Goal: Task Accomplishment & Management: Manage account settings

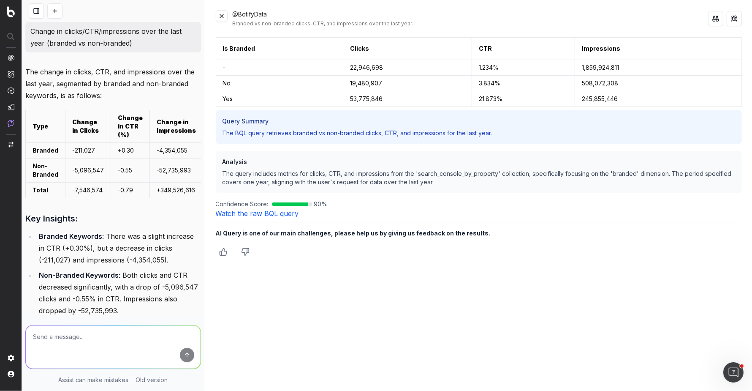
scroll to position [662, 0]
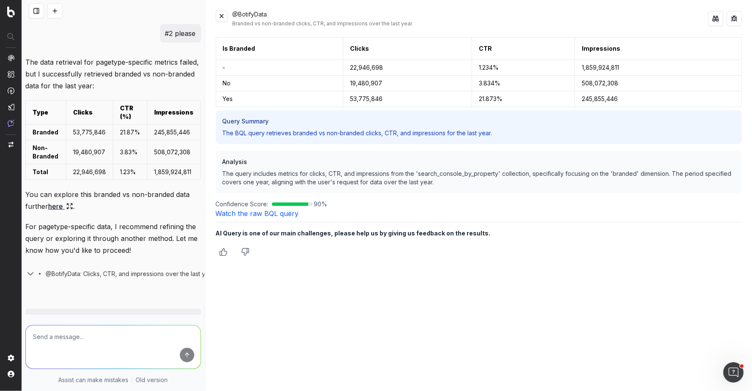
click at [327, 172] on p "The query includes metrics for clicks, CTR, and impressions from the 'search_co…" at bounding box center [479, 177] width 513 height 17
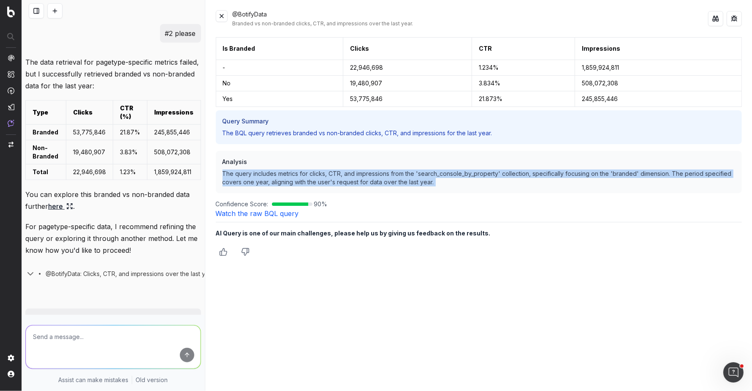
click at [327, 172] on p "The query includes metrics for clicks, CTR, and impressions from the 'search_co…" at bounding box center [479, 177] width 513 height 17
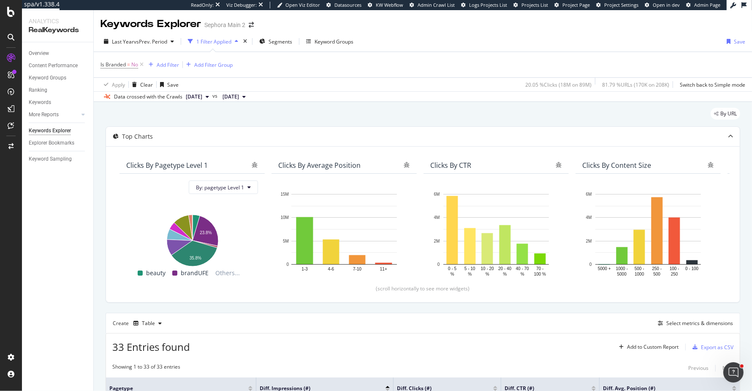
scroll to position [263, 0]
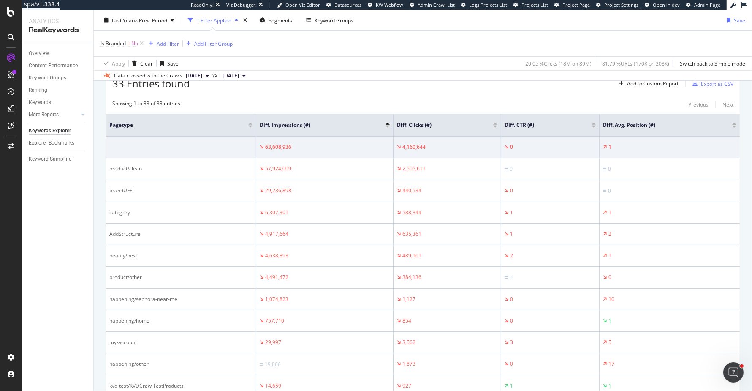
click at [420, 62] on div "Apply Clear Save 20.05 % Clicks ( 18M on 89M ) 81.79 % URLs ( 170K on 208K ) Sw…" at bounding box center [423, 63] width 659 height 14
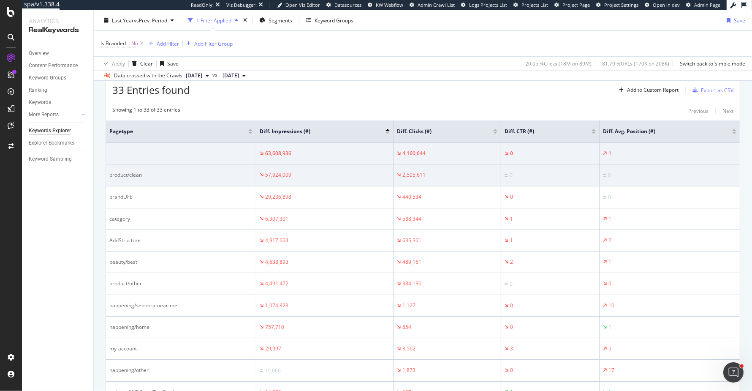
scroll to position [258, 0]
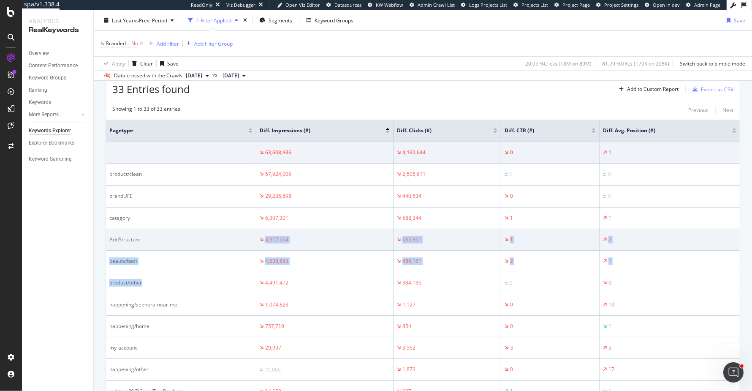
drag, startPoint x: 147, startPoint y: 281, endPoint x: 113, endPoint y: 245, distance: 49.7
click at [113, 245] on td "AddStructure" at bounding box center [181, 240] width 150 height 22
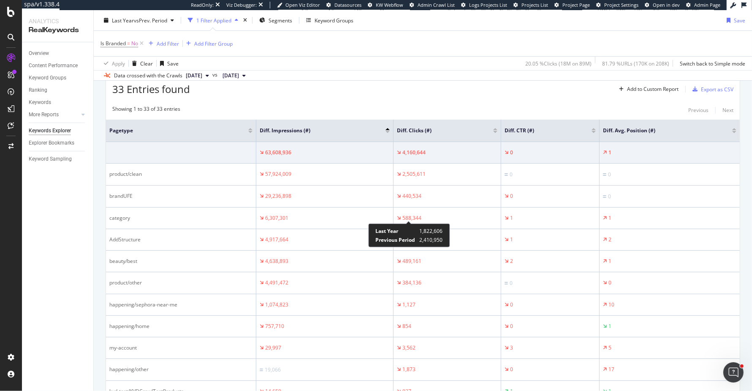
drag, startPoint x: 260, startPoint y: 172, endPoint x: 423, endPoint y: 225, distance: 171.0
click at [423, 225] on div "spa/v1.338.4 ReadOnly: Viz Debugger: Open Viz Editor Datasources KW Webflow Adm…" at bounding box center [376, 195] width 752 height 391
click at [706, 86] on div "Export as CSV" at bounding box center [717, 89] width 33 height 7
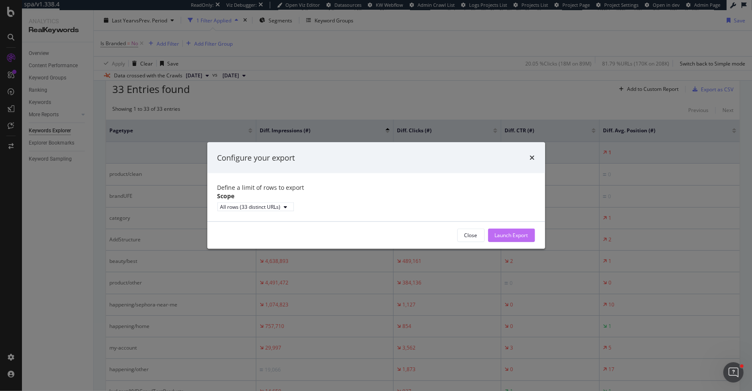
click at [506, 239] on div "Launch Export" at bounding box center [511, 235] width 33 height 7
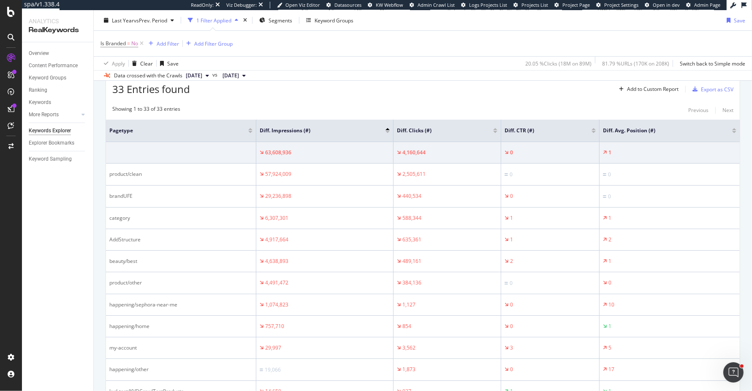
click at [388, 128] on div at bounding box center [388, 129] width 4 height 2
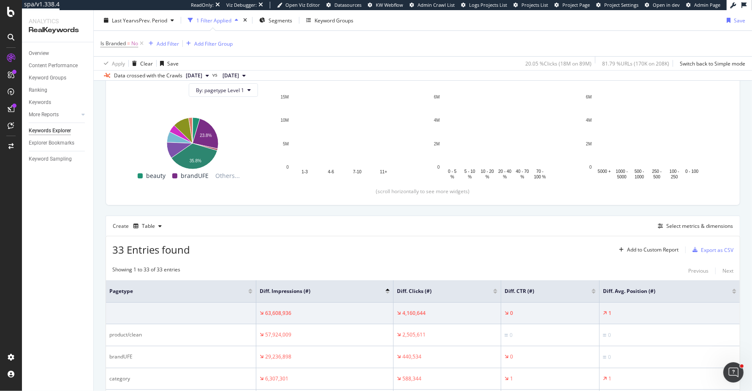
scroll to position [258, 0]
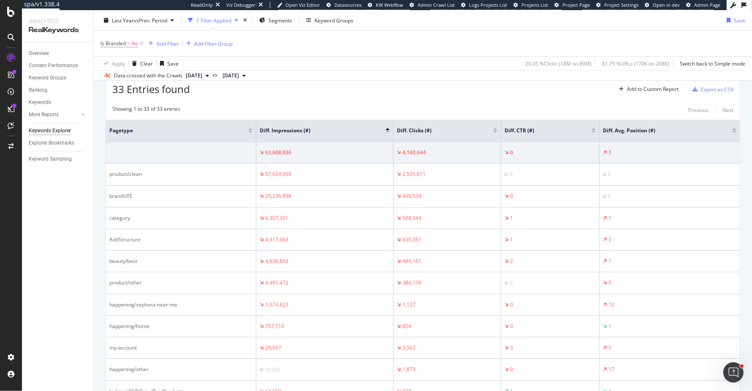
click at [387, 131] on div at bounding box center [388, 132] width 4 height 2
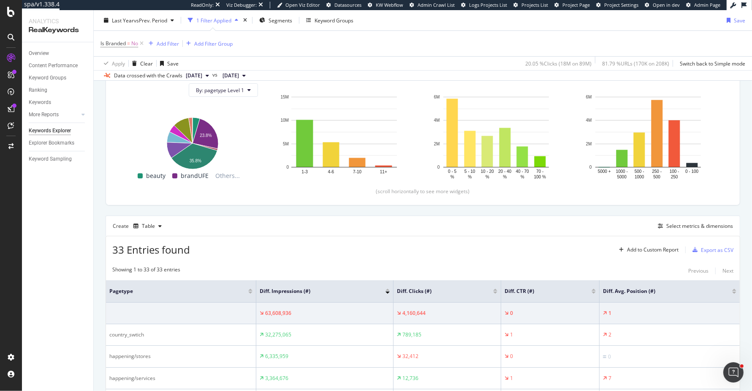
scroll to position [258, 0]
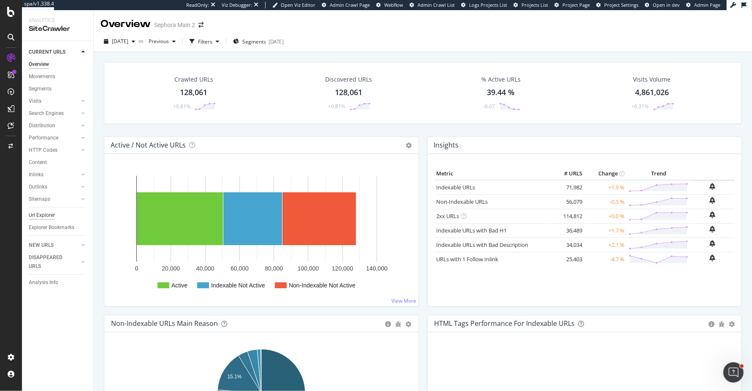
click at [47, 212] on div "Url Explorer" at bounding box center [42, 215] width 26 height 9
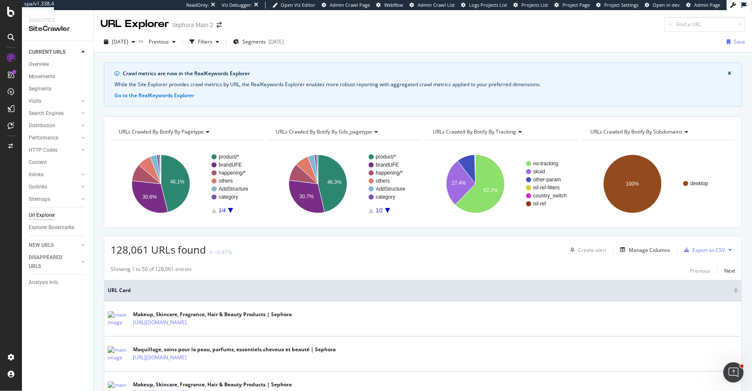
click at [231, 87] on div "While the Site Explorer provides crawl metrics by URL, the RealKeywords Explore…" at bounding box center [422, 85] width 617 height 8
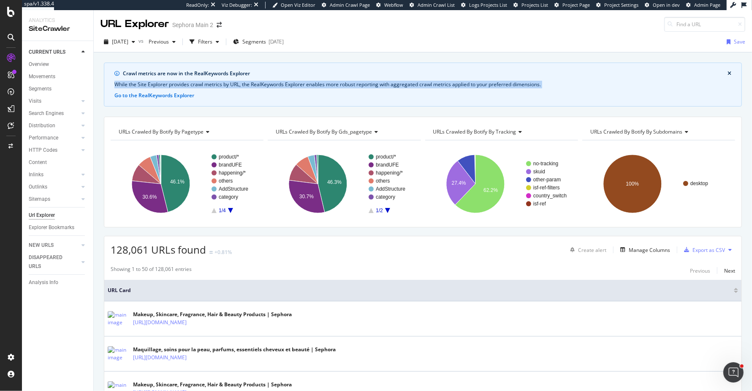
click at [231, 87] on div "While the Site Explorer provides crawl metrics by URL, the RealKeywords Explore…" at bounding box center [422, 85] width 617 height 8
click at [282, 84] on div "While the Site Explorer provides crawl metrics by URL, the RealKeywords Explore…" at bounding box center [422, 85] width 617 height 8
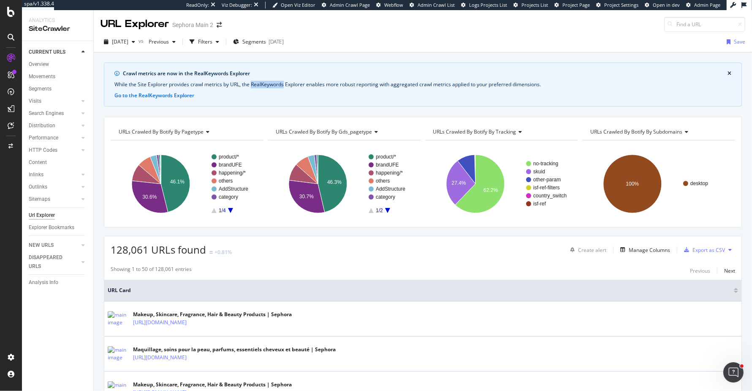
click at [282, 84] on div "While the Site Explorer provides crawl metrics by URL, the RealKeywords Explore…" at bounding box center [422, 85] width 617 height 8
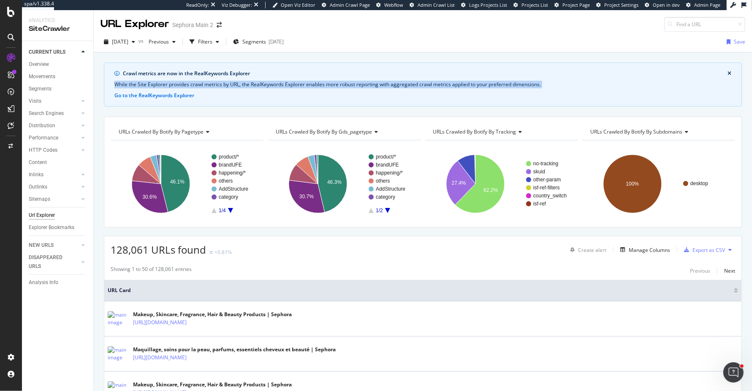
click at [282, 84] on div "While the Site Explorer provides crawl metrics by URL, the RealKeywords Explore…" at bounding box center [422, 85] width 617 height 8
click at [316, 86] on div "While the Site Explorer provides crawl metrics by URL, the RealKeywords Explore…" at bounding box center [422, 85] width 617 height 8
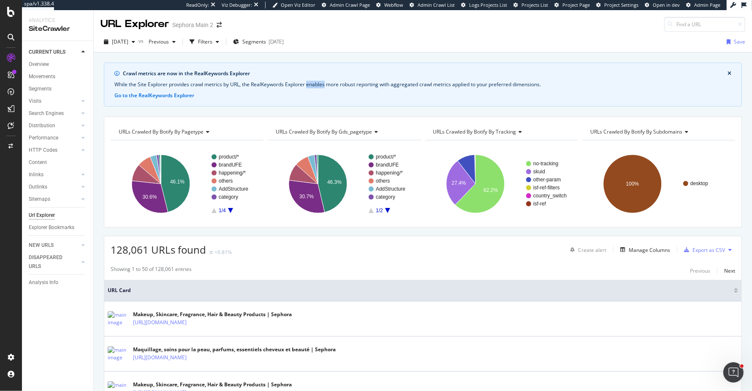
click at [316, 86] on div "While the Site Explorer provides crawl metrics by URL, the RealKeywords Explore…" at bounding box center [422, 85] width 617 height 8
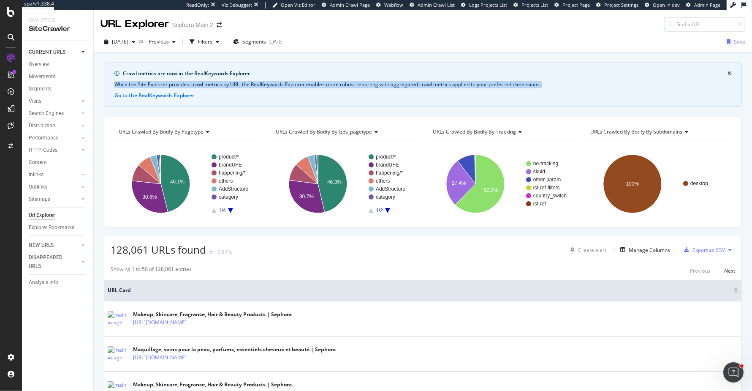
click at [316, 86] on div "While the Site Explorer provides crawl metrics by URL, the RealKeywords Explore…" at bounding box center [422, 85] width 617 height 8
click at [286, 86] on div "While the Site Explorer provides crawl metrics by URL, the RealKeywords Explore…" at bounding box center [422, 85] width 617 height 8
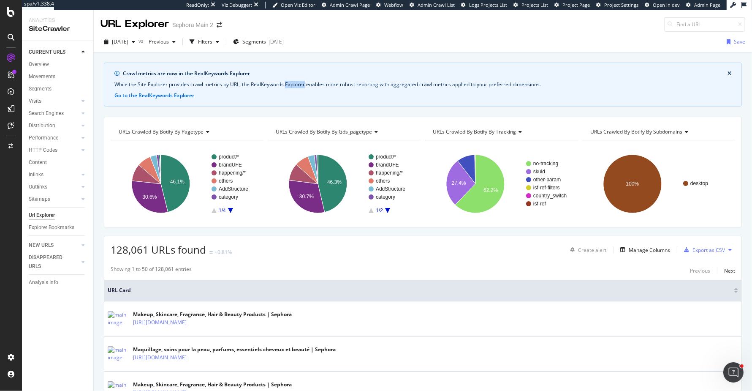
click at [286, 86] on div "While the Site Explorer provides crawl metrics by URL, the RealKeywords Explore…" at bounding box center [422, 85] width 617 height 8
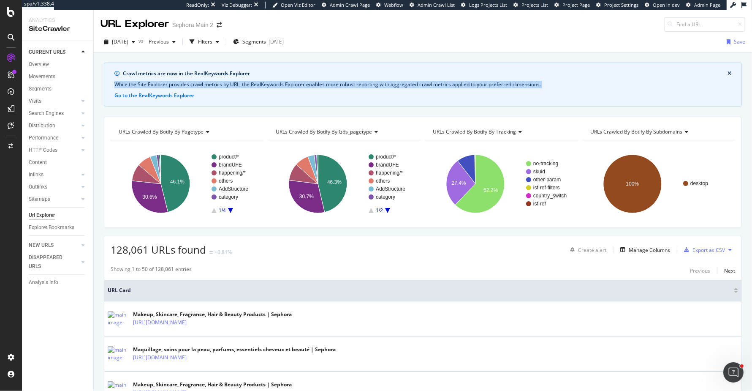
click at [286, 86] on div "While the Site Explorer provides crawl metrics by URL, the RealKeywords Explore…" at bounding box center [422, 85] width 617 height 8
drag, startPoint x: 179, startPoint y: 93, endPoint x: 203, endPoint y: 127, distance: 41.5
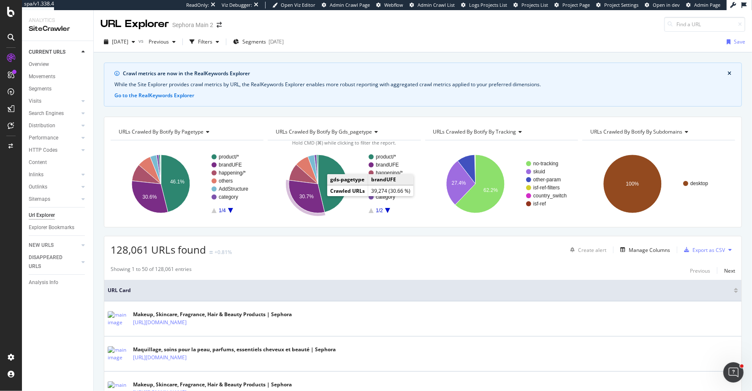
click at [316, 198] on icon "A chart." at bounding box center [307, 196] width 36 height 33
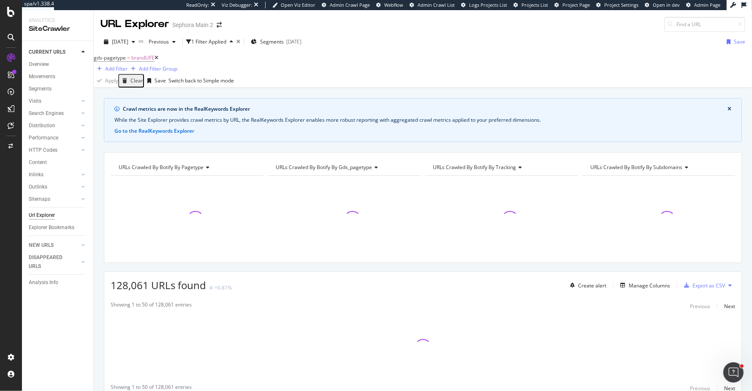
scroll to position [39, 0]
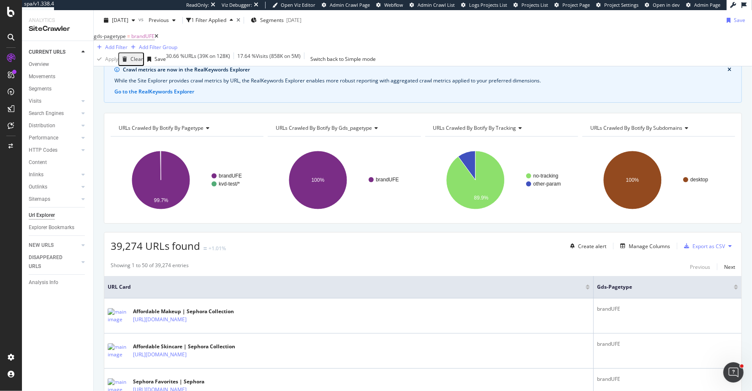
click at [174, 103] on div "Crawl metrics are now in the RealKeywords Explorer While the Site Explorer prov…" at bounding box center [423, 81] width 638 height 44
click at [169, 93] on button "Go to the RealKeywords Explorer" at bounding box center [154, 92] width 80 height 8
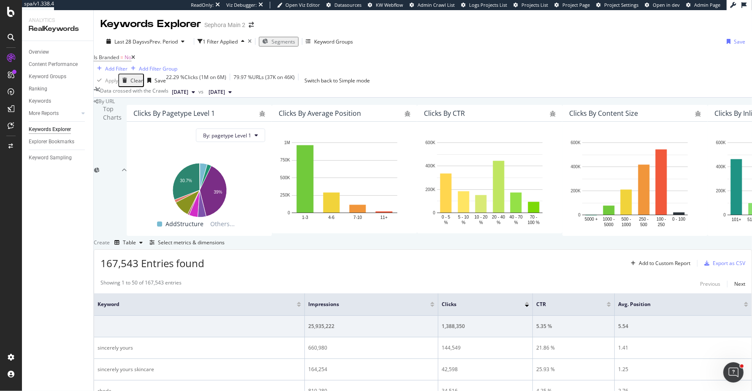
scroll to position [172, 0]
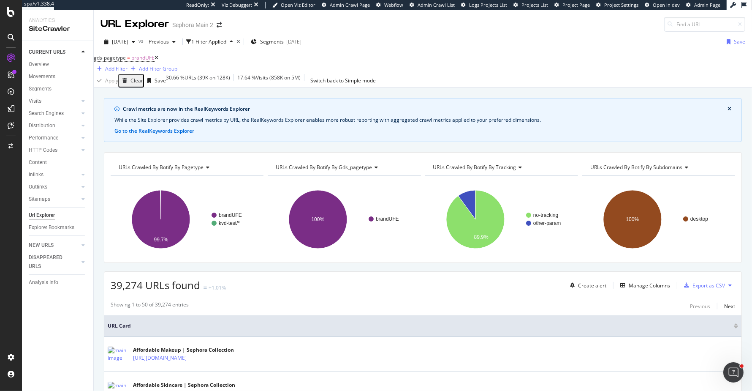
click at [158, 60] on icon at bounding box center [157, 57] width 4 height 5
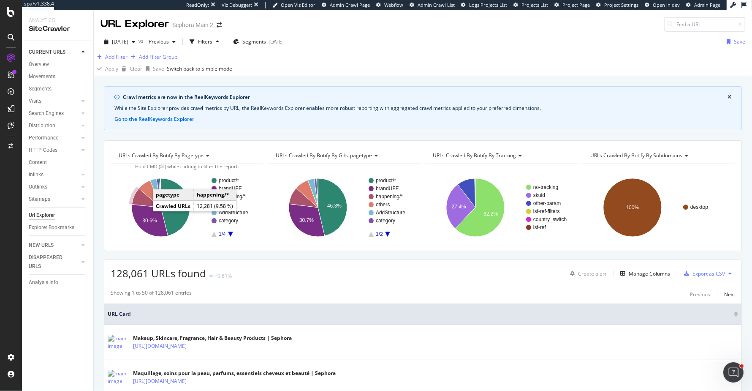
click at [141, 207] on icon "A chart." at bounding box center [146, 197] width 29 height 19
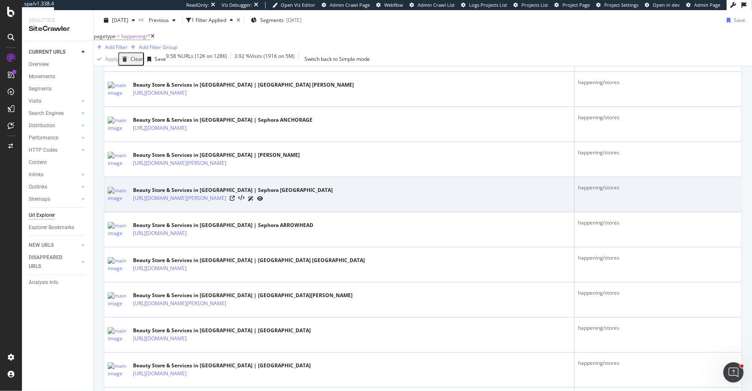
scroll to position [552, 0]
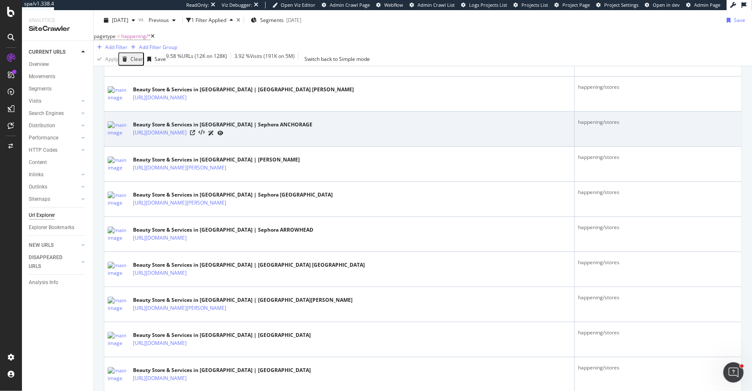
click at [224, 130] on div at bounding box center [206, 132] width 33 height 9
click at [195, 134] on icon at bounding box center [192, 132] width 5 height 5
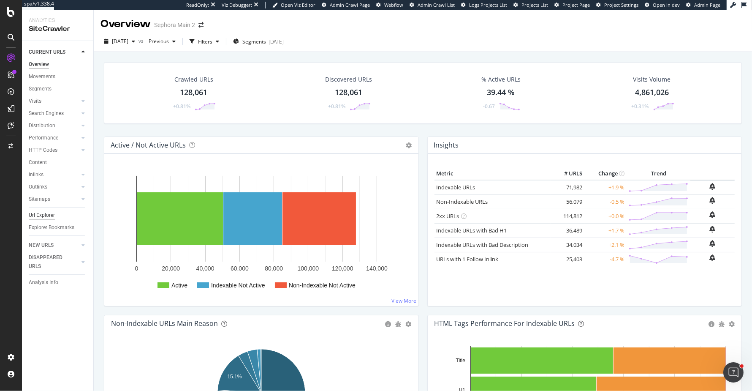
click at [46, 211] on div "Url Explorer" at bounding box center [42, 215] width 26 height 9
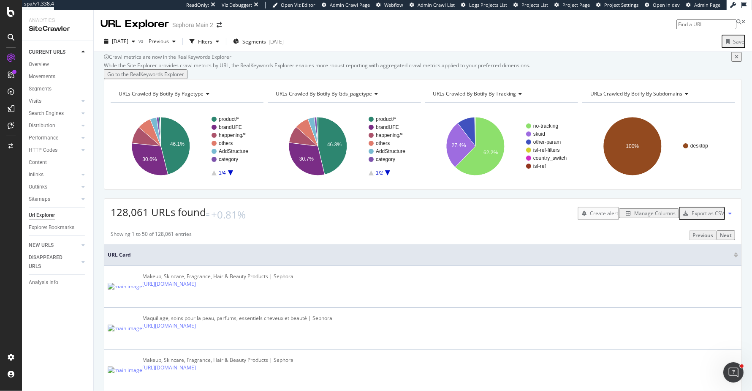
click at [230, 175] on icon "A chart." at bounding box center [230, 172] width 5 height 5
click at [235, 138] on text "country_swtich" at bounding box center [235, 135] width 33 height 6
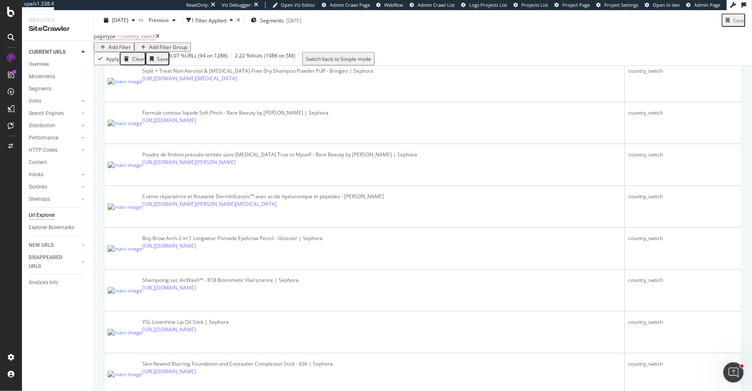
scroll to position [793, 0]
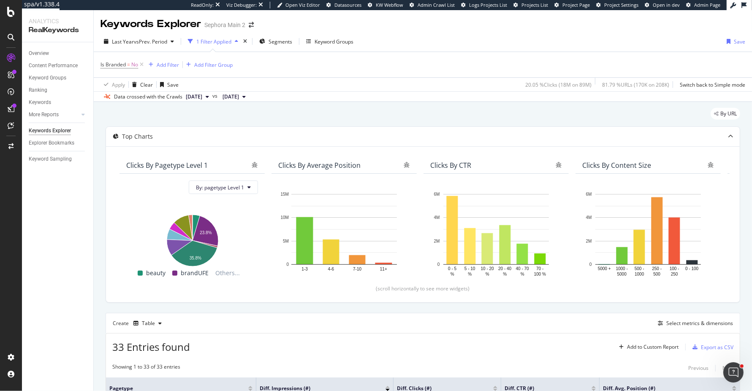
scroll to position [258, 0]
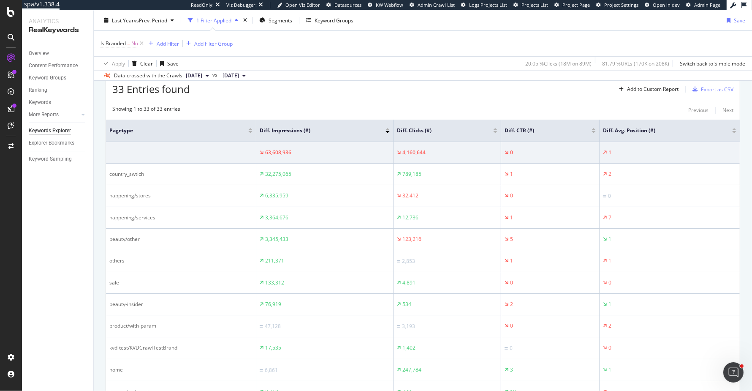
click at [496, 131] on div at bounding box center [495, 132] width 4 height 2
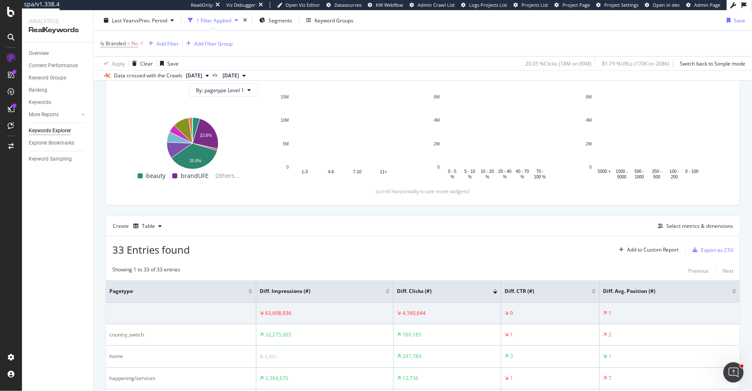
scroll to position [258, 0]
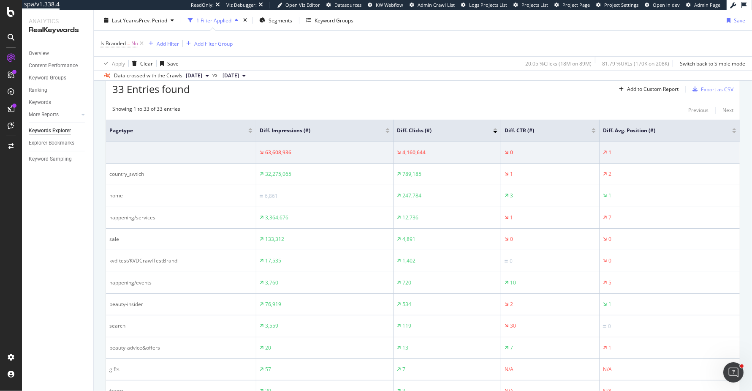
click at [389, 131] on div at bounding box center [388, 132] width 4 height 2
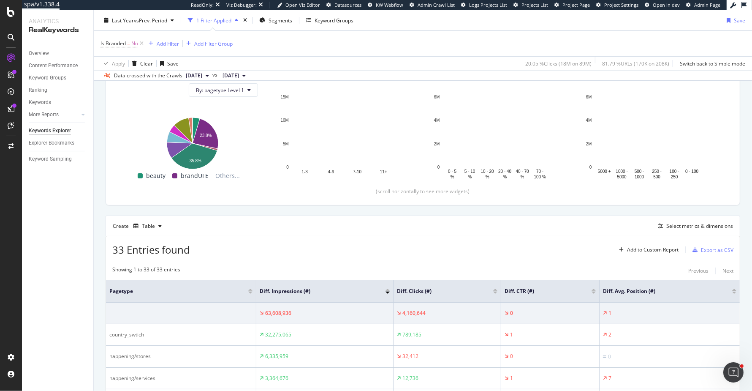
scroll to position [258, 0]
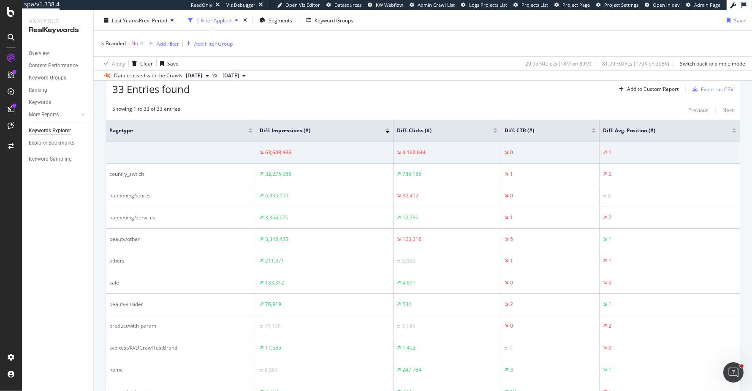
click at [387, 128] on div at bounding box center [388, 129] width 4 height 2
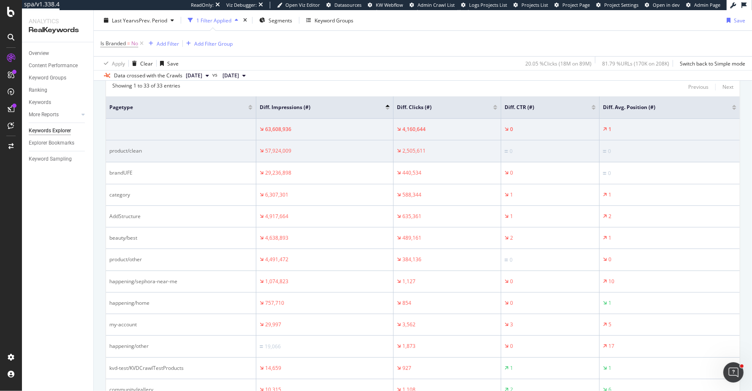
scroll to position [284, 0]
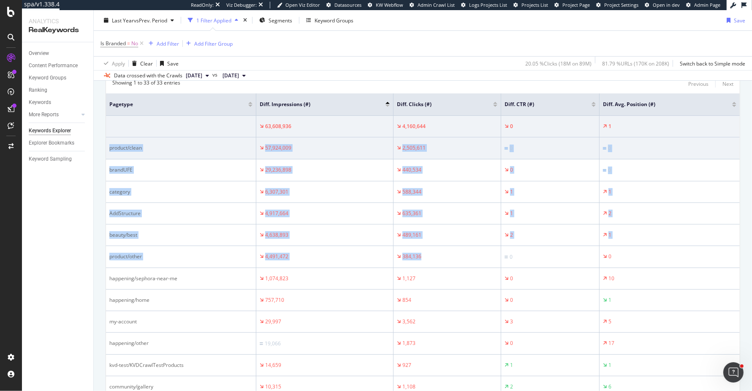
drag, startPoint x: 425, startPoint y: 253, endPoint x: 149, endPoint y: 138, distance: 298.9
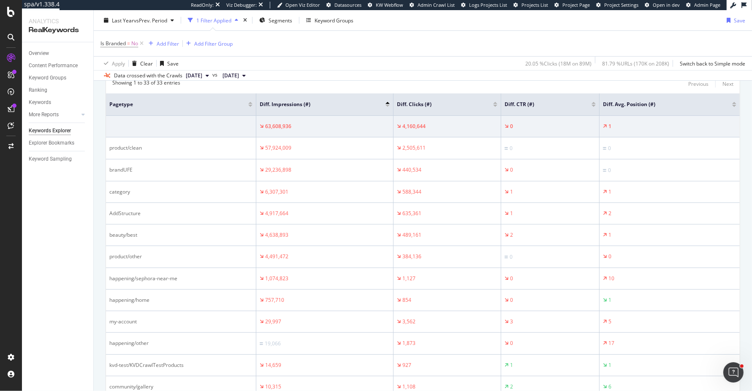
click at [371, 61] on div "Apply Clear Save 20.05 % Clicks ( 18M on 89M ) 81.79 % URLs ( 170K on 208K ) Sw…" at bounding box center [423, 63] width 659 height 14
click at [368, 58] on div "Apply Clear Save 20.05 % Clicks ( 18M on 89M ) 81.79 % URLs ( 170K on 208K ) Sw…" at bounding box center [423, 63] width 659 height 14
click at [387, 105] on div at bounding box center [388, 106] width 4 height 2
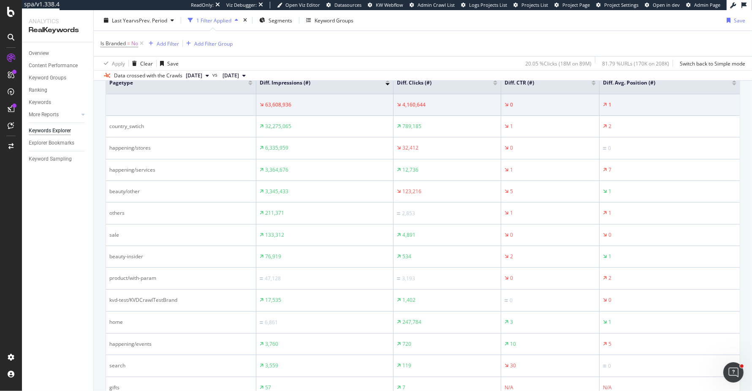
scroll to position [306, 0]
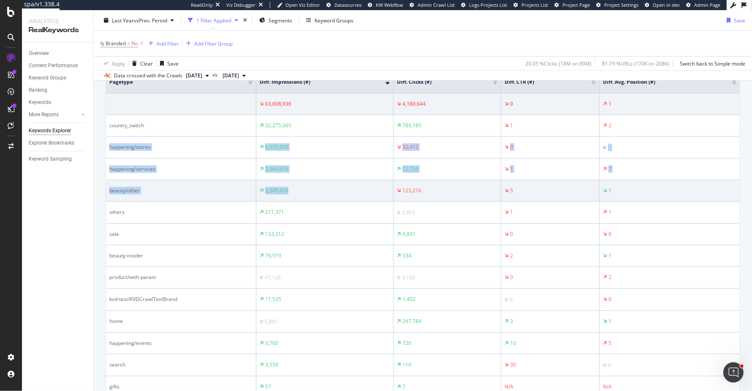
drag, startPoint x: 109, startPoint y: 144, endPoint x: 327, endPoint y: 193, distance: 223.8
click at [327, 193] on td "3,345,433" at bounding box center [324, 191] width 137 height 22
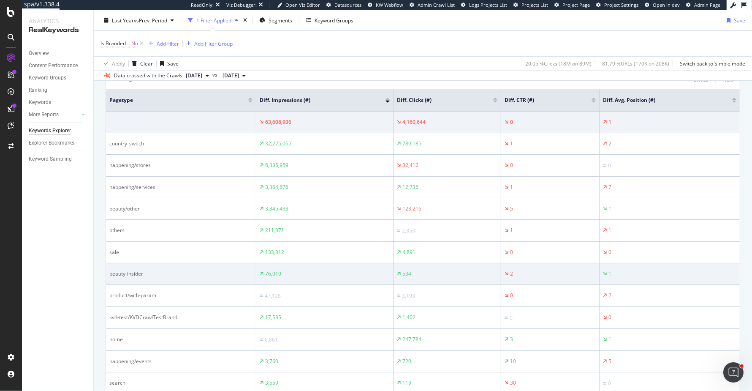
scroll to position [285, 0]
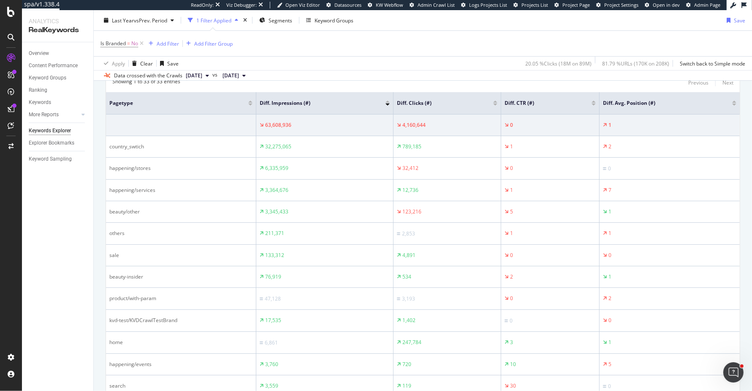
click at [496, 104] on div at bounding box center [495, 105] width 4 height 2
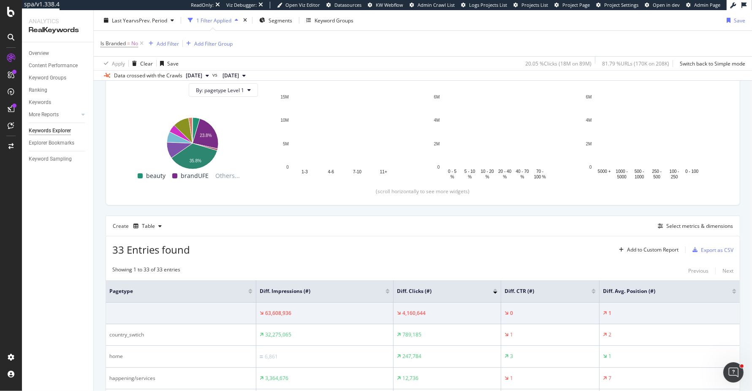
scroll to position [285, 0]
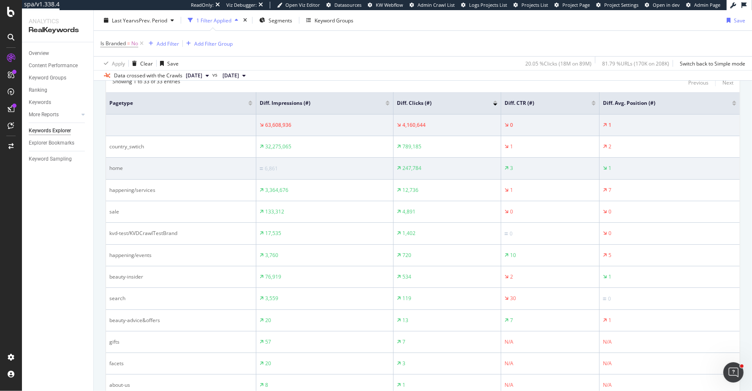
click at [114, 168] on div "home" at bounding box center [180, 168] width 143 height 8
drag, startPoint x: 403, startPoint y: 164, endPoint x: 431, endPoint y: 169, distance: 28.3
click at [431, 169] on div "247,784" at bounding box center [447, 168] width 101 height 8
copy div "247,784"
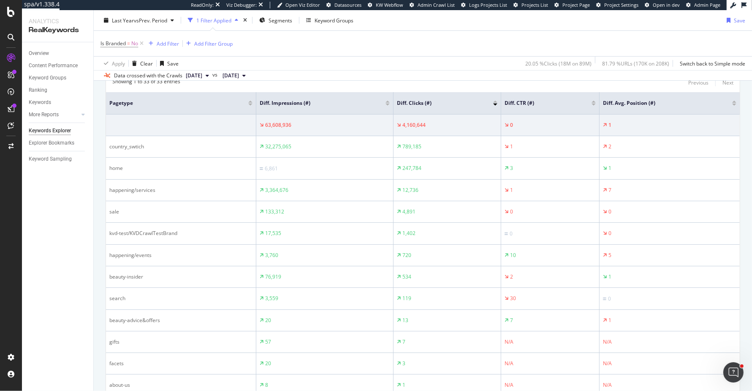
click at [495, 104] on div at bounding box center [495, 105] width 4 height 2
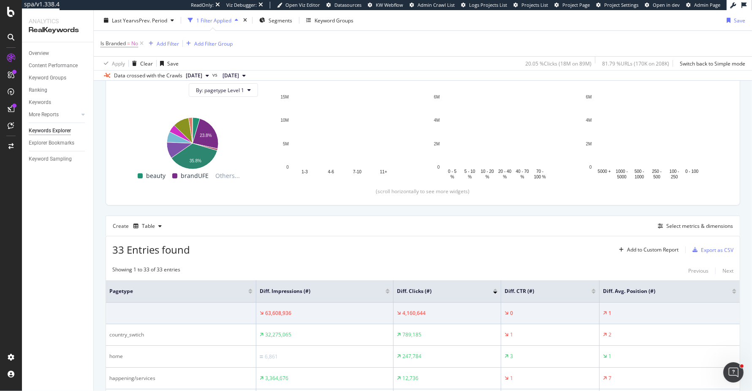
scroll to position [285, 0]
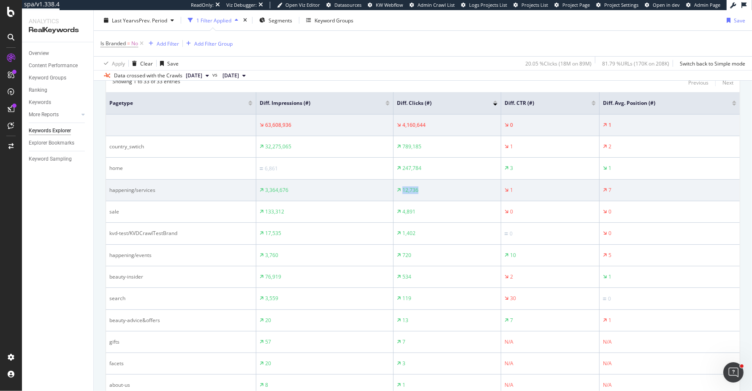
drag, startPoint x: 403, startPoint y: 187, endPoint x: 425, endPoint y: 189, distance: 22.1
click at [425, 189] on div "12,736" at bounding box center [447, 190] width 101 height 8
copy div "12,736"
drag, startPoint x: 264, startPoint y: 188, endPoint x: 293, endPoint y: 189, distance: 29.2
click at [293, 189] on div "3,364,676" at bounding box center [325, 190] width 130 height 8
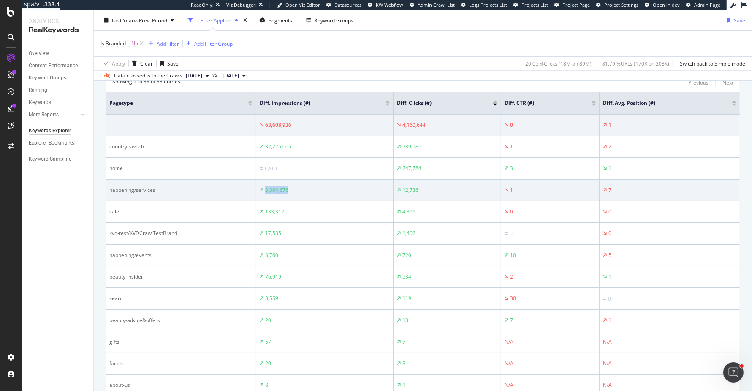
copy div "3,364,676"
click at [277, 187] on div "3,364,676" at bounding box center [276, 190] width 23 height 8
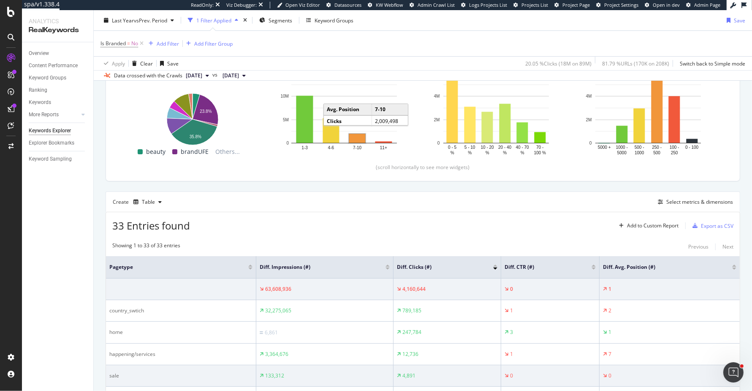
scroll to position [123, 0]
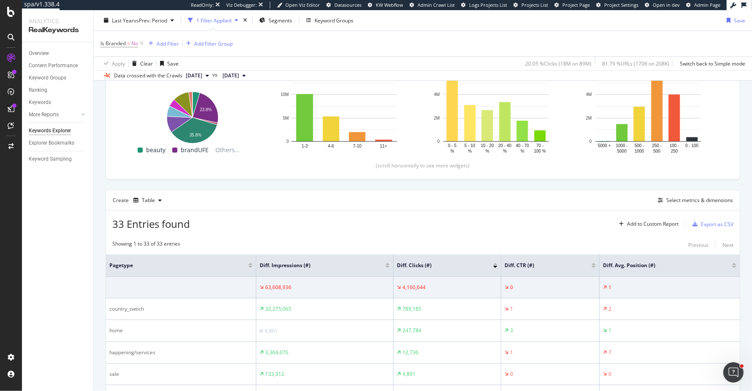
click at [387, 266] on div at bounding box center [388, 267] width 4 height 2
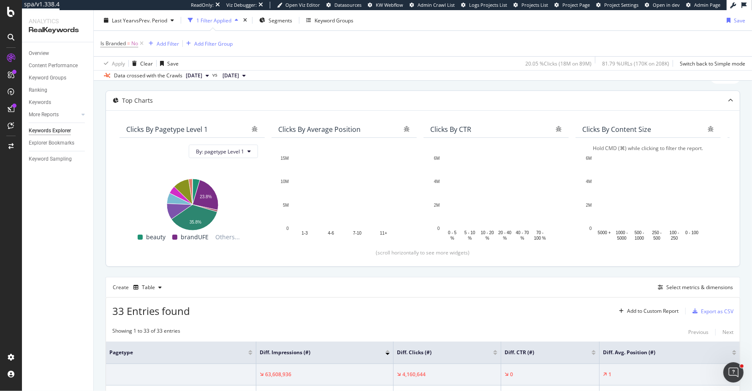
scroll to position [36, 0]
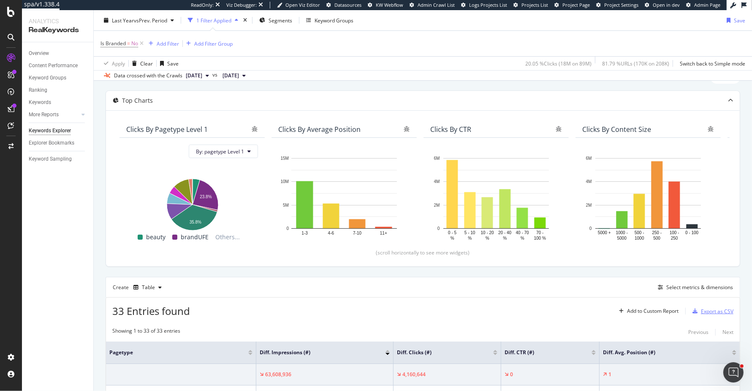
click at [711, 308] on div "Export as CSV" at bounding box center [717, 311] width 33 height 7
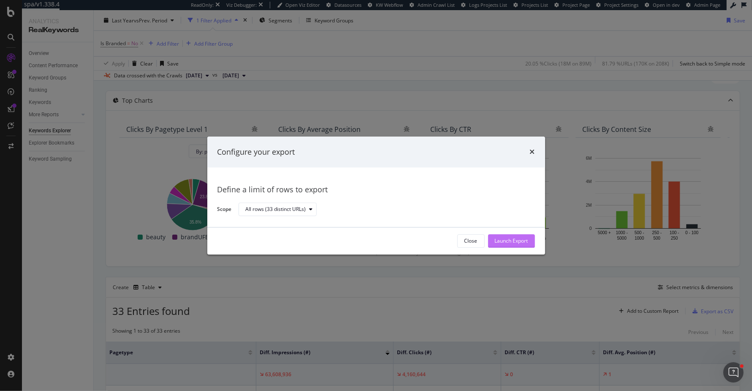
click at [512, 239] on div "Launch Export" at bounding box center [511, 240] width 33 height 7
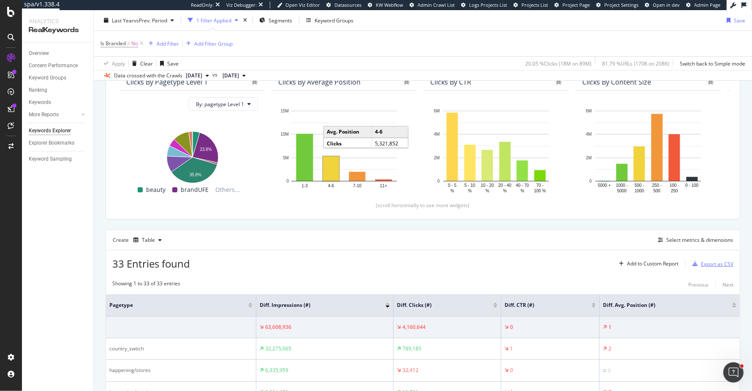
scroll to position [91, 0]
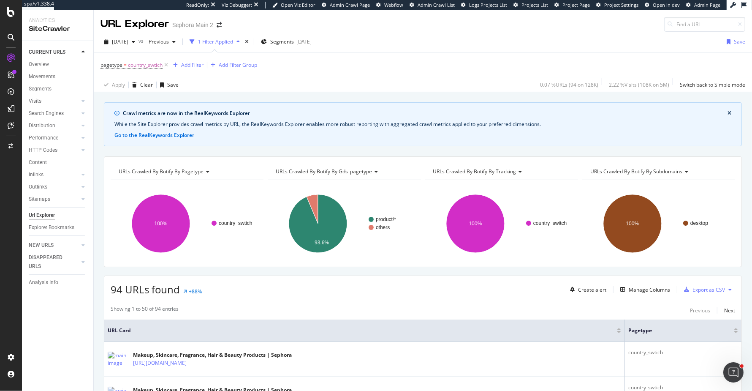
scroll to position [793, 0]
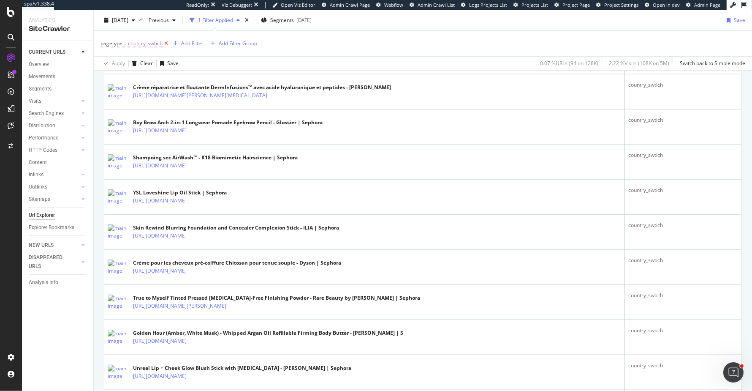
click at [168, 45] on icon at bounding box center [166, 43] width 7 height 8
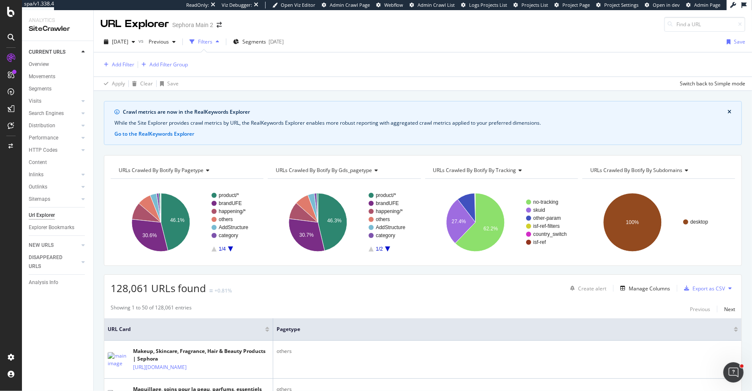
click at [229, 248] on rect "A chart." at bounding box center [234, 222] width 45 height 59
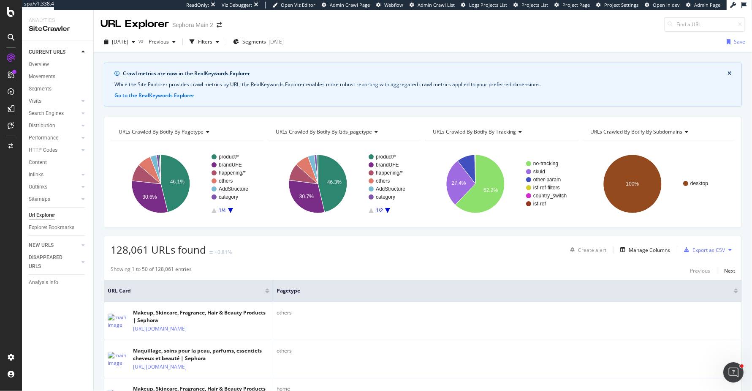
click at [231, 208] on icon "A chart." at bounding box center [230, 210] width 5 height 5
click at [213, 210] on icon "A chart." at bounding box center [214, 210] width 5 height 5
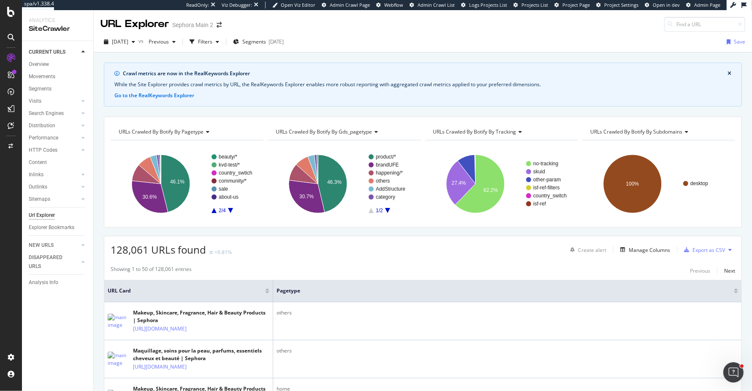
click at [386, 209] on g "product/* brandUFE happening/* others AddStructure category 1/2" at bounding box center [391, 184] width 45 height 60
click at [386, 209] on icon "A chart." at bounding box center [387, 210] width 5 height 5
click at [385, 155] on text "beauty/*" at bounding box center [385, 157] width 19 height 6
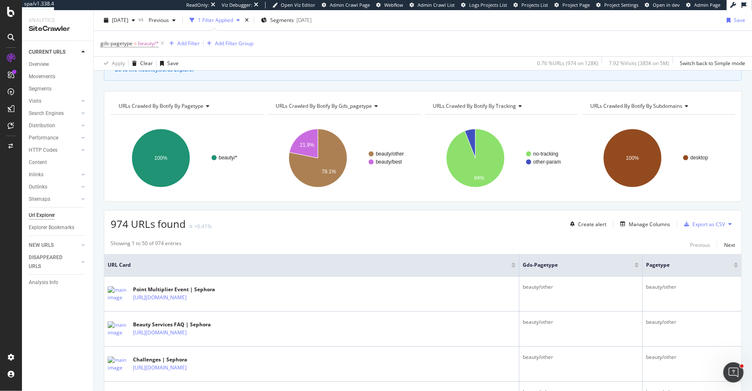
scroll to position [66, 0]
click at [322, 158] on icon "A chart." at bounding box center [318, 157] width 58 height 58
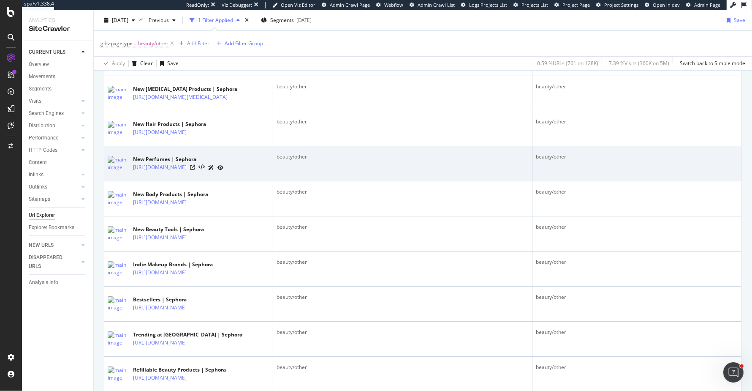
scroll to position [548, 0]
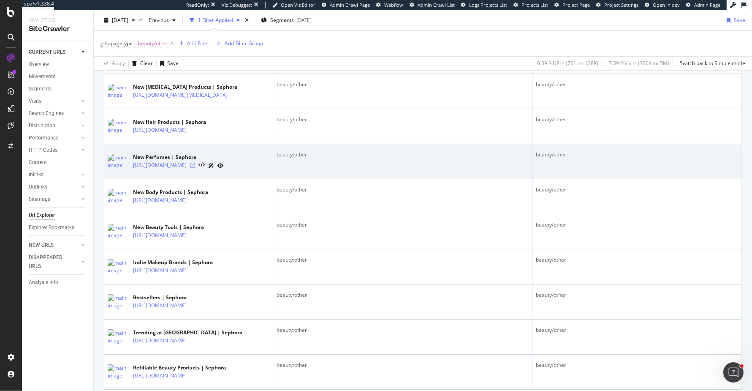
click at [195, 168] on icon at bounding box center [192, 165] width 5 height 5
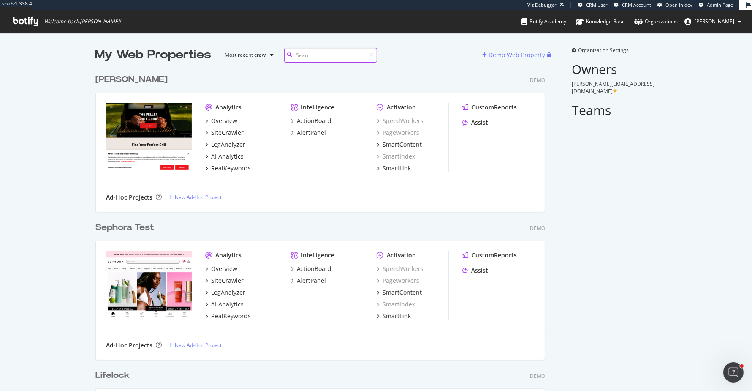
scroll to position [2708, 456]
click at [125, 225] on div "Sephora Test" at bounding box center [124, 227] width 59 height 12
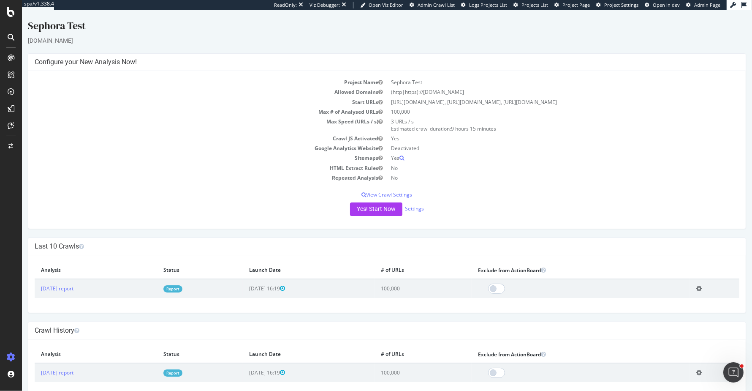
click at [702, 286] on icon at bounding box center [699, 288] width 5 height 6
click at [683, 302] on link "Add name" at bounding box center [669, 300] width 68 height 11
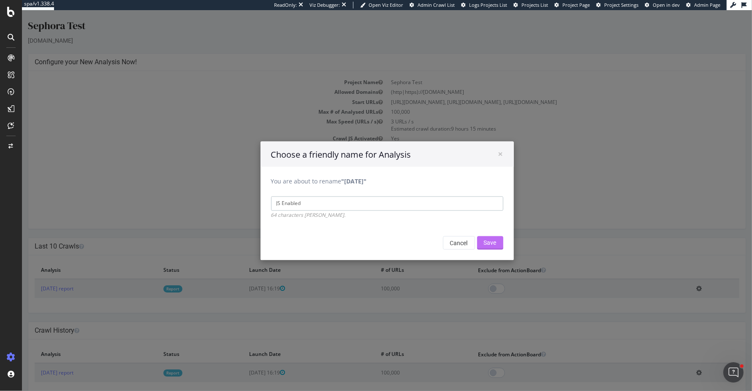
type input "JS Enabled"
click at [485, 239] on input "Save" at bounding box center [490, 243] width 26 height 14
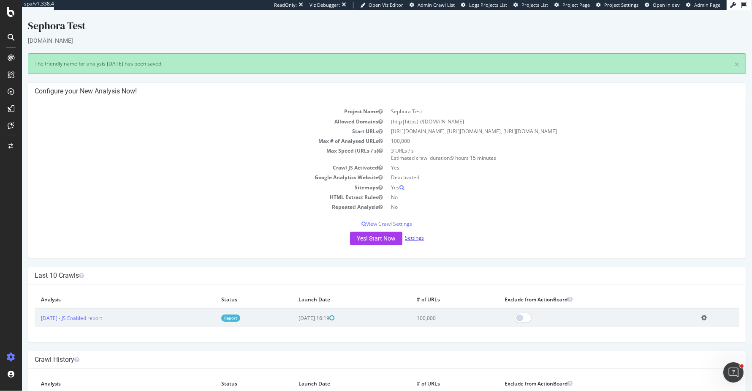
click at [418, 238] on link "Settings" at bounding box center [414, 237] width 19 height 7
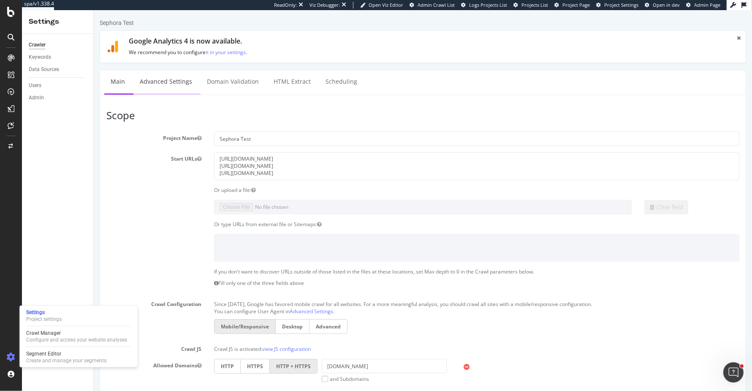
click at [152, 86] on link "Advanced Settings" at bounding box center [165, 81] width 65 height 23
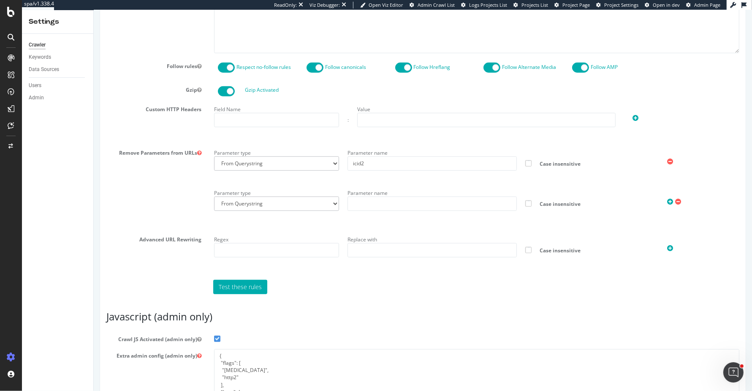
scroll to position [589, 0]
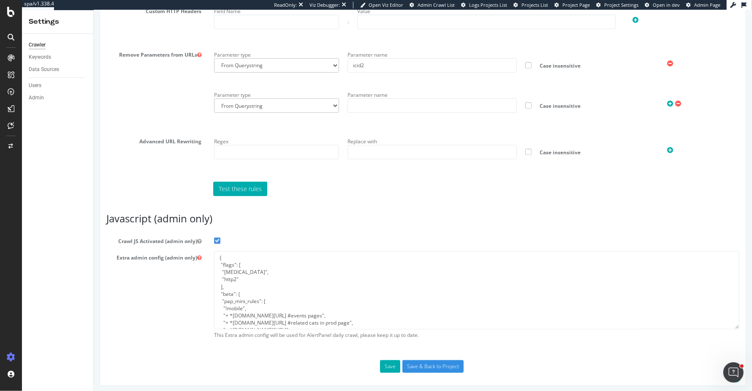
click at [214, 237] on span at bounding box center [217, 240] width 6 height 6
click at [93, 10] on input "Crawl JS Activated (admin only)" at bounding box center [93, 10] width 0 height 0
click at [437, 360] on input "Save & Back to Project" at bounding box center [432, 366] width 61 height 13
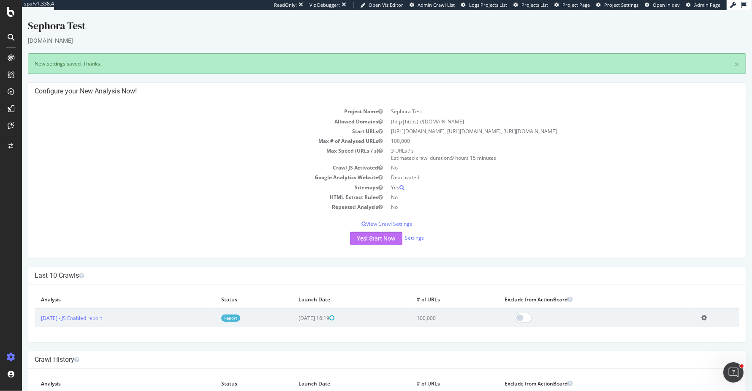
click at [364, 234] on button "Yes! Start Now" at bounding box center [376, 239] width 52 height 14
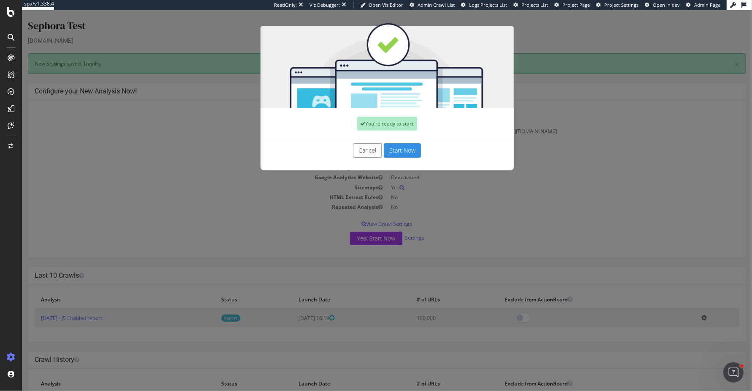
click at [406, 148] on button "Start Now" at bounding box center [402, 150] width 37 height 14
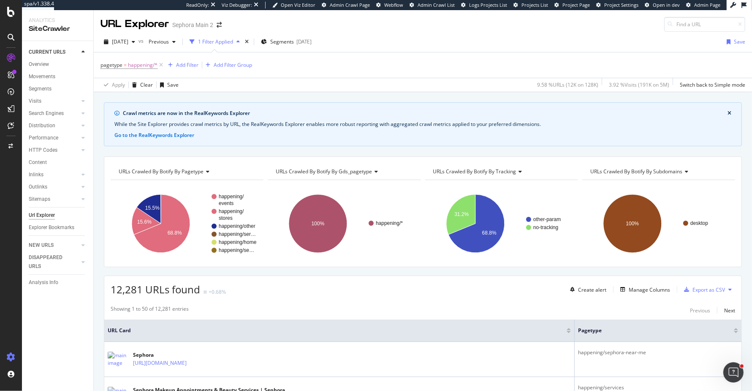
scroll to position [552, 0]
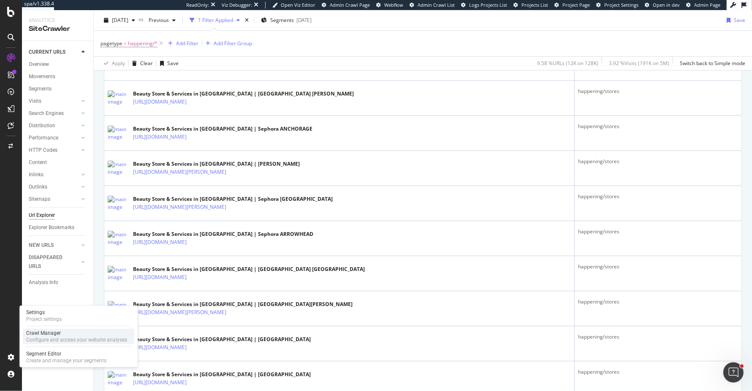
drag, startPoint x: 68, startPoint y: 336, endPoint x: 78, endPoint y: 312, distance: 26.1
click at [78, 312] on div "Settings Project settings" at bounding box center [79, 315] width 112 height 15
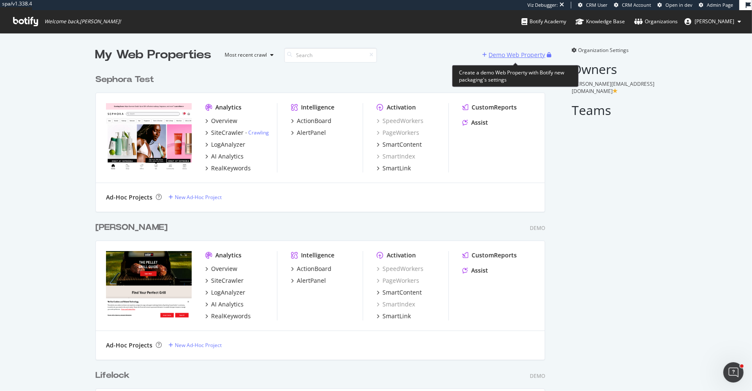
scroll to position [2708, 456]
click at [531, 52] on div "Demo Web Property" at bounding box center [517, 55] width 57 height 8
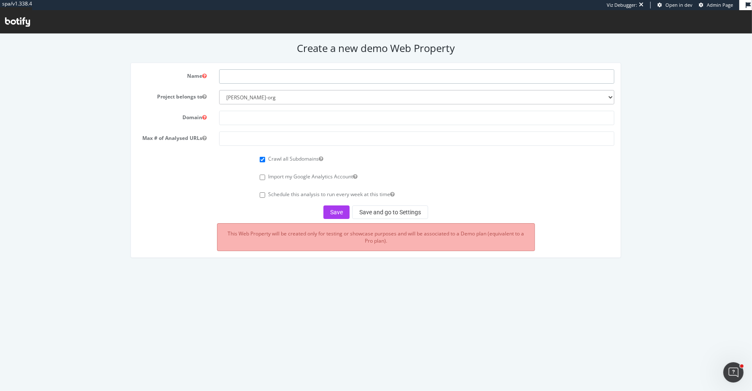
click at [246, 80] on input "text" at bounding box center [417, 76] width 396 height 14
type input "Service Now (SW Test)"
click at [227, 116] on input "text" at bounding box center [417, 117] width 396 height 14
type input "[URL][DOMAIN_NAME]"
click at [243, 141] on input "number" at bounding box center [417, 138] width 396 height 14
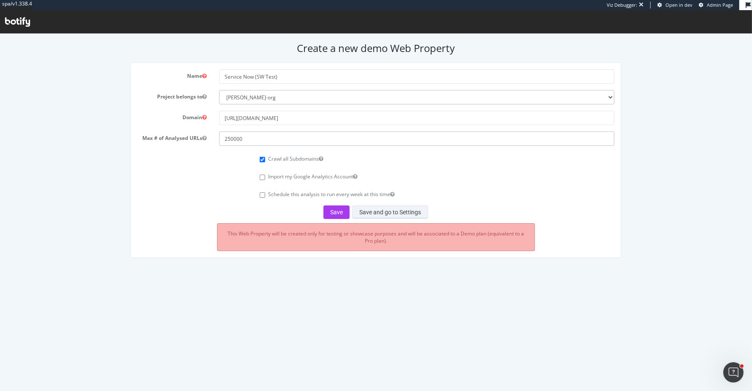
type input "250000"
click at [389, 209] on button "Save and go to Settings" at bounding box center [390, 212] width 76 height 14
click at [390, 210] on div "Save Save and go to Settings" at bounding box center [375, 212] width 477 height 14
click at [330, 208] on button "Save" at bounding box center [337, 212] width 26 height 14
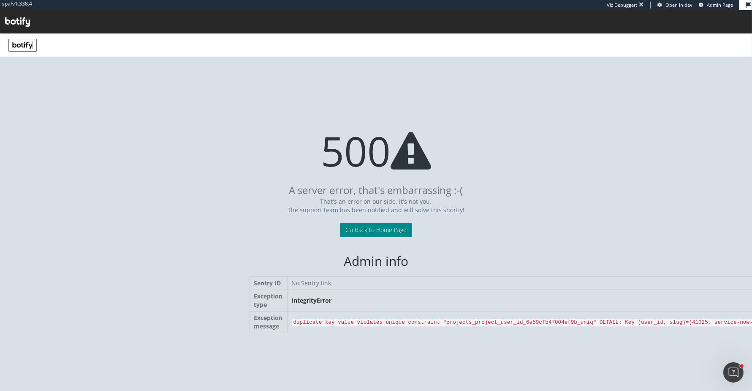
click at [378, 232] on link "Go Back to Home Page" at bounding box center [376, 229] width 72 height 14
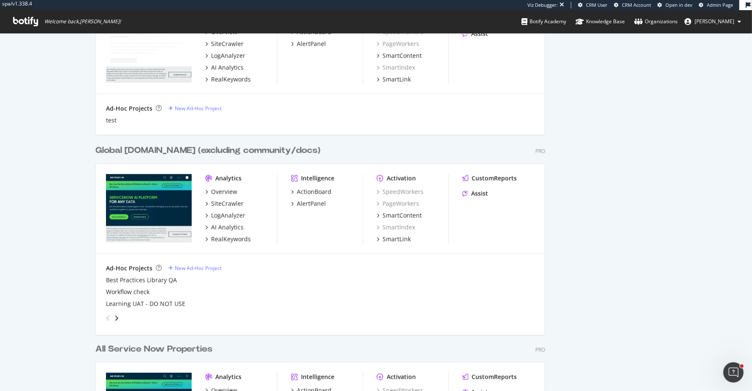
scroll to position [1014, 0]
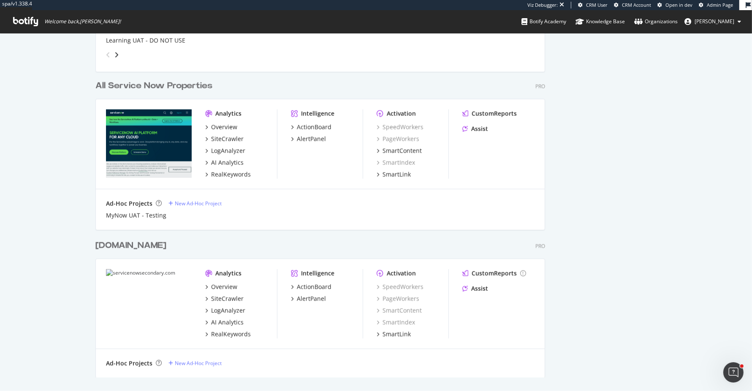
click at [190, 78] on div "All Service Now Properties Pro Analytics Overview SiteCrawler LogAnalyzer AI An…" at bounding box center [323, 150] width 457 height 160
click at [190, 81] on div "All Service Now Properties" at bounding box center [153, 86] width 117 height 12
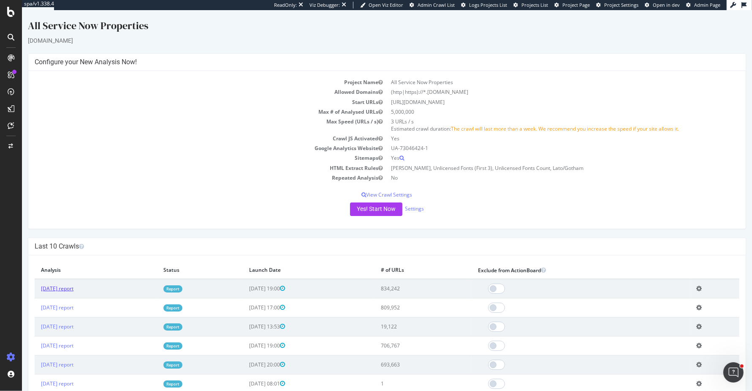
click at [74, 288] on link "2025 Jun. 6th report" at bounding box center [57, 288] width 33 height 7
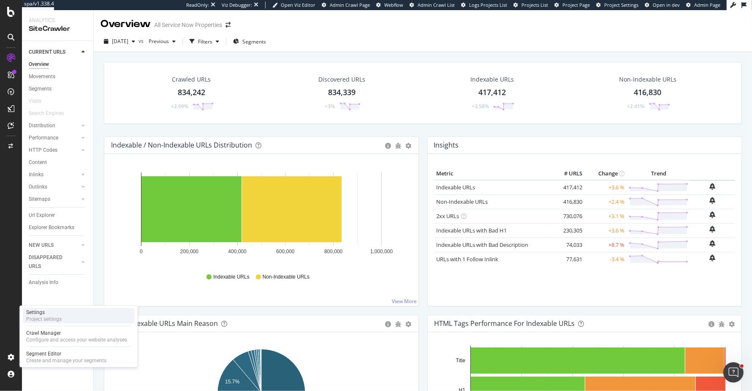
click at [82, 313] on div "Settings Project settings" at bounding box center [79, 315] width 112 height 15
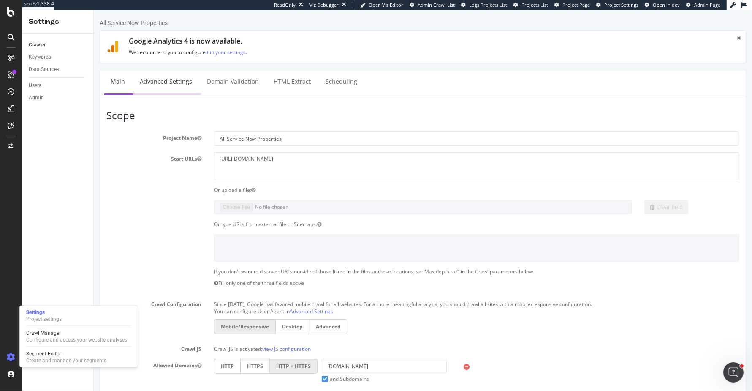
click at [177, 77] on link "Advanced Settings" at bounding box center [165, 81] width 65 height 23
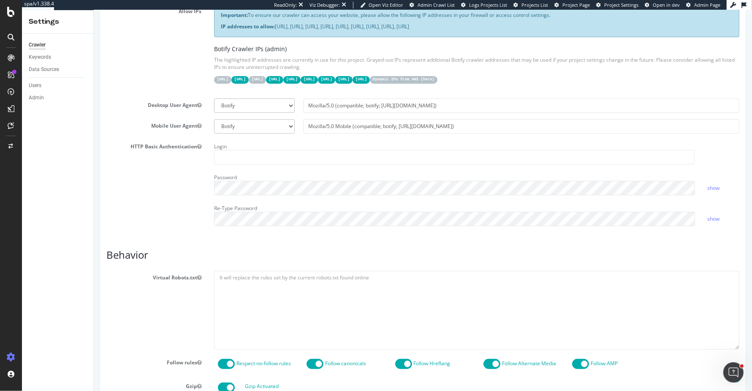
scroll to position [548, 0]
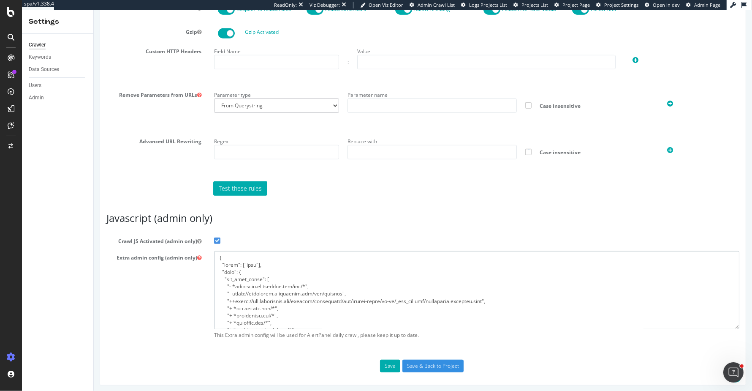
click at [270, 297] on textarea at bounding box center [477, 290] width 526 height 78
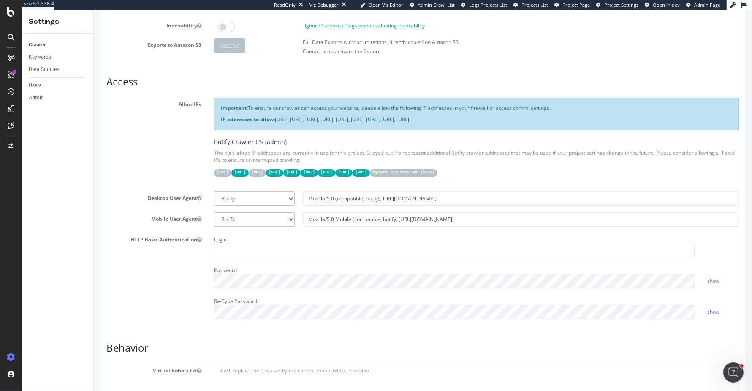
scroll to position [0, 0]
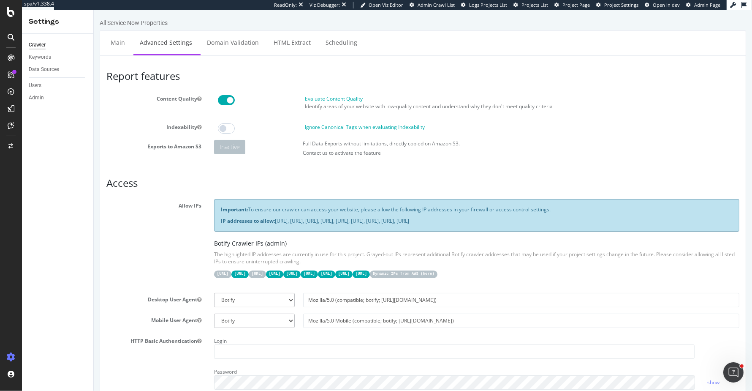
click at [133, 49] on link "Advanced Settings" at bounding box center [165, 42] width 65 height 23
click at [119, 40] on link "Main" at bounding box center [117, 42] width 27 height 23
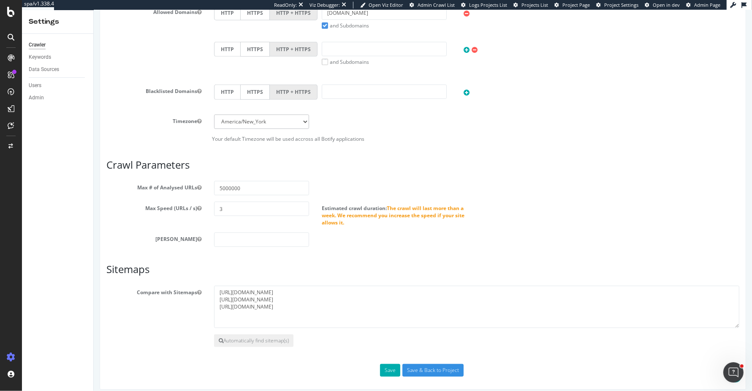
scroll to position [357, 0]
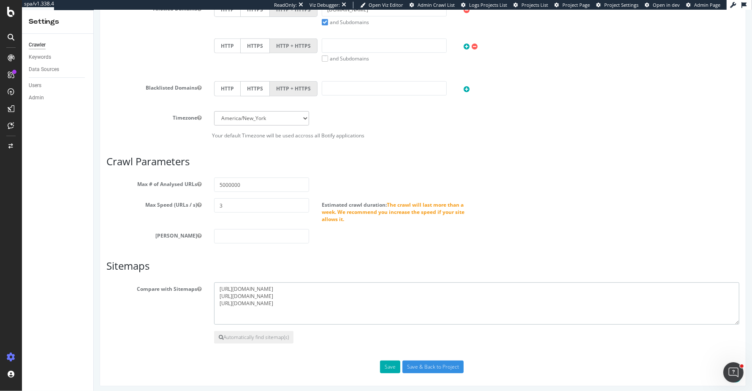
click at [344, 291] on textarea "[URL][DOMAIN_NAME] [URL][DOMAIN_NAME] [URL][DOMAIN_NAME]" at bounding box center [477, 303] width 526 height 42
click at [264, 186] on input "5000000" at bounding box center [261, 184] width 95 height 14
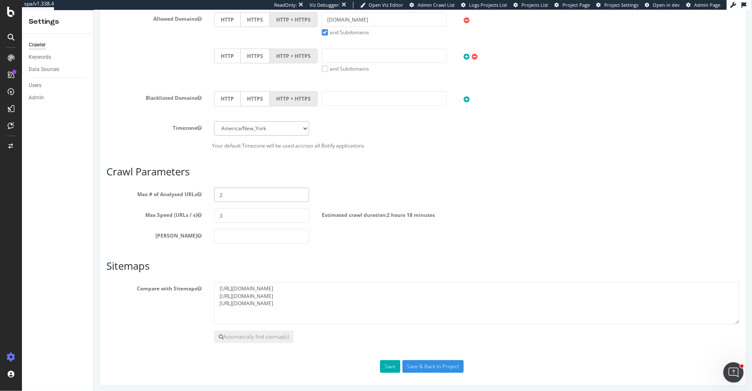
type input "5000000"
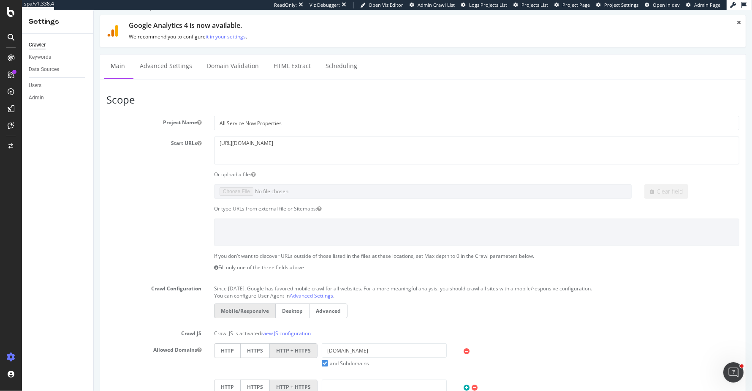
scroll to position [19, 0]
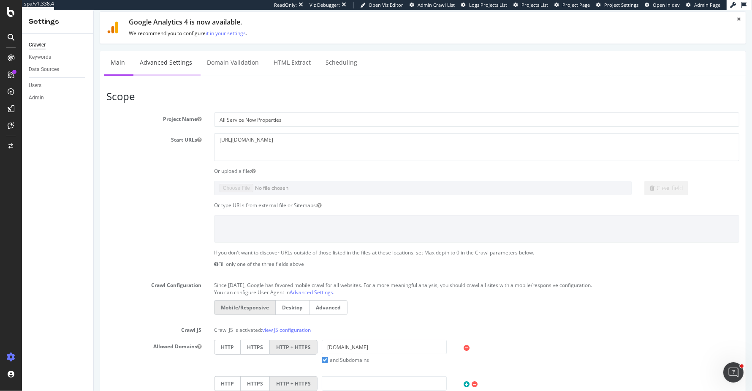
click at [186, 59] on link "Advanced Settings" at bounding box center [165, 62] width 65 height 23
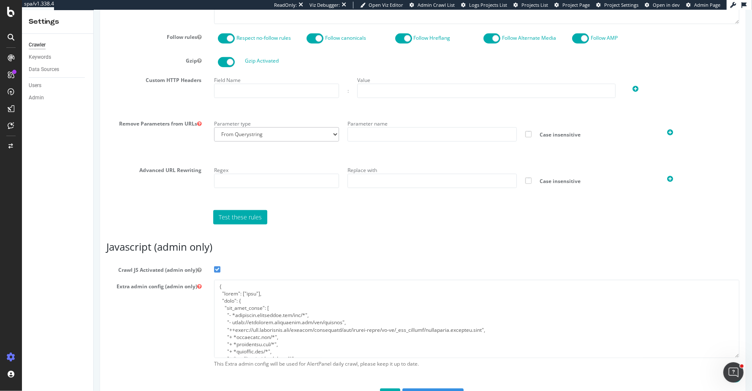
scroll to position [546, 0]
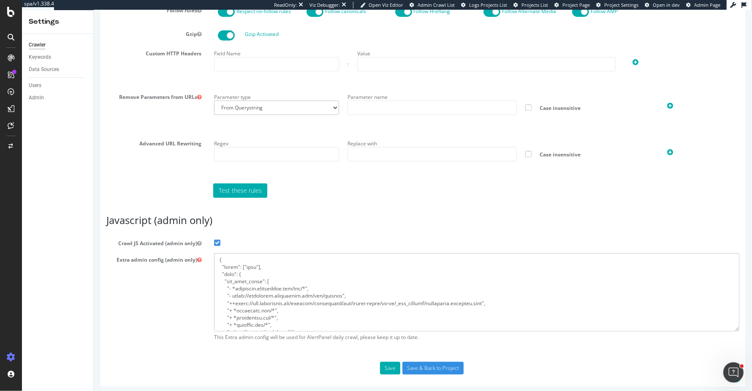
click at [292, 303] on textarea at bounding box center [477, 292] width 526 height 78
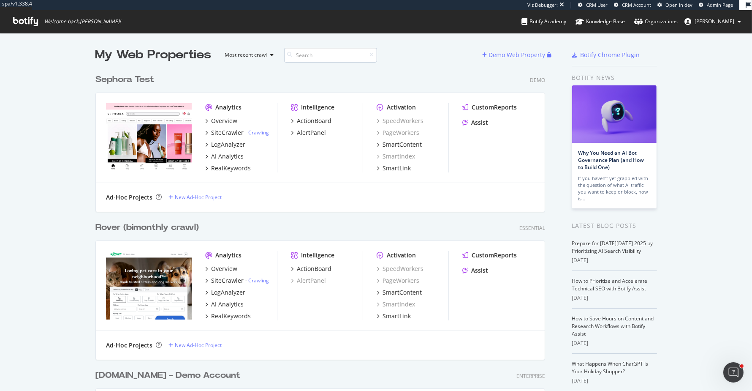
click at [308, 57] on input at bounding box center [330, 55] width 93 height 15
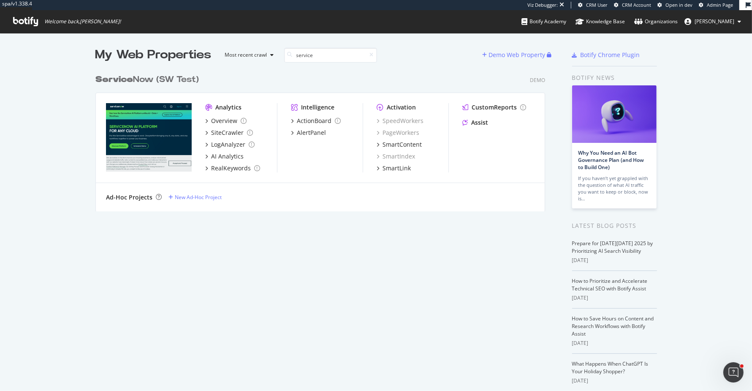
type input "service"
click at [177, 79] on div "Service Now (SW Test)" at bounding box center [147, 80] width 104 height 12
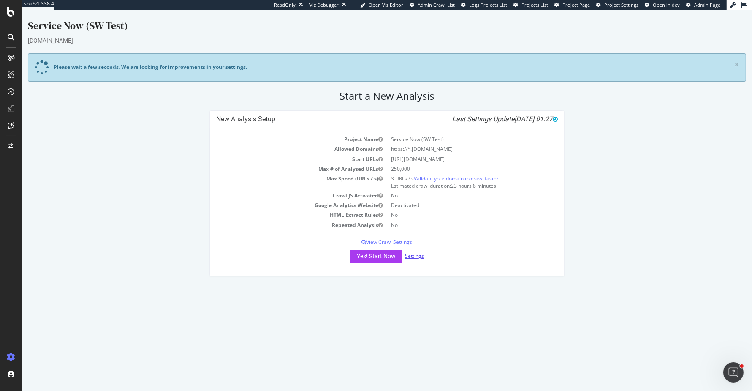
click at [418, 256] on link "Settings" at bounding box center [414, 255] width 19 height 7
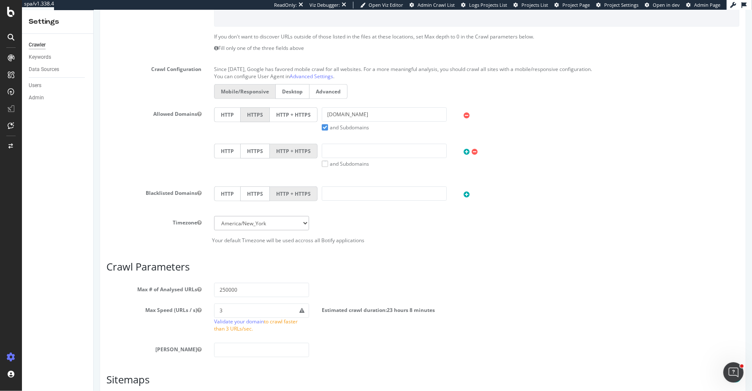
scroll to position [306, 0]
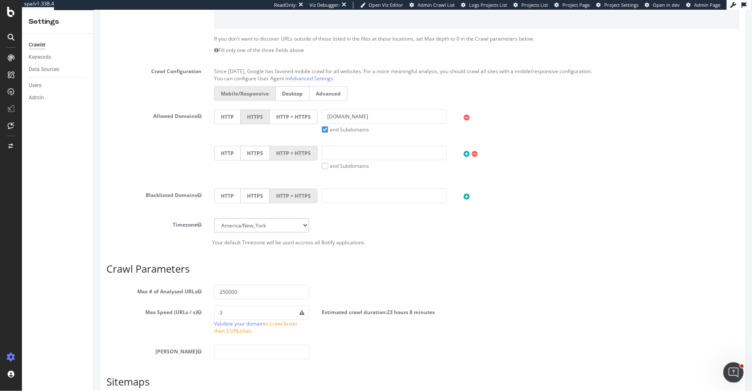
click at [291, 113] on label "HTTP + HTTPS" at bounding box center [294, 116] width 48 height 15
click at [93, 10] on input "HTTP + HTTPS" at bounding box center [93, 10] width 0 height 0
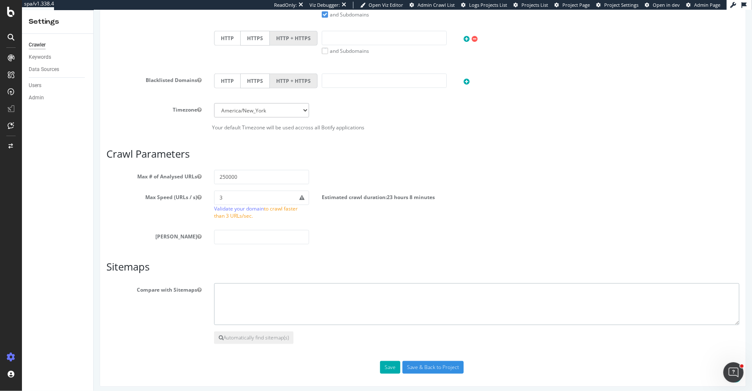
click at [290, 298] on textarea at bounding box center [477, 304] width 526 height 42
paste textarea "[URL][DOMAIN_NAME] [URL][DOMAIN_NAME] [URL][DOMAIN_NAME]"
type textarea "[URL][DOMAIN_NAME] [URL][DOMAIN_NAME] [URL][DOMAIN_NAME]"
click at [410, 356] on div "Scope Project Name Service Now (SW Test) Start URLs [URL][DOMAIN_NAME] Or uploa…" at bounding box center [422, 68] width 633 height 612
click at [427, 361] on input "Save & Back to Project" at bounding box center [432, 367] width 61 height 13
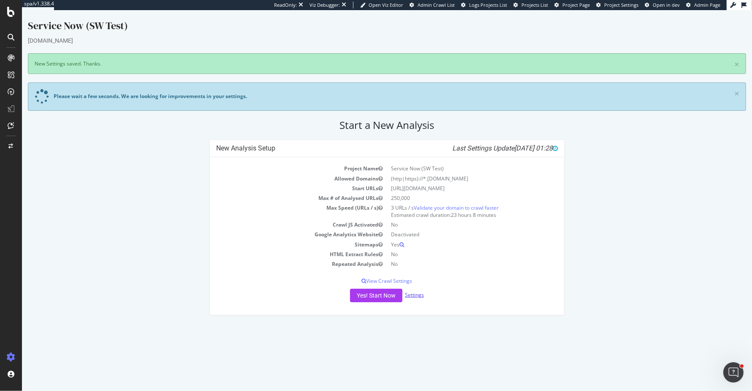
click at [416, 294] on link "Settings" at bounding box center [414, 294] width 19 height 7
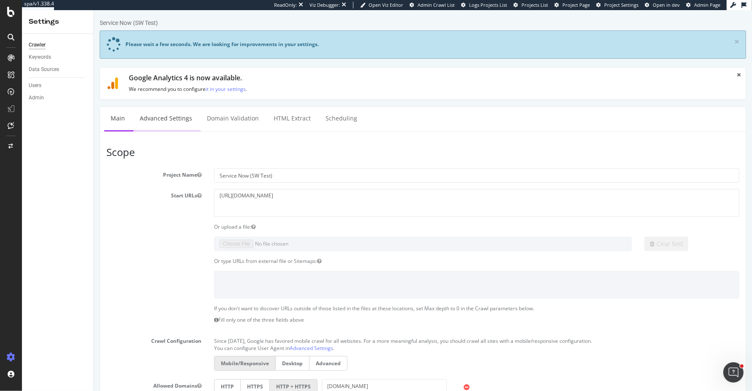
click at [173, 116] on link "Advanced Settings" at bounding box center [165, 118] width 65 height 23
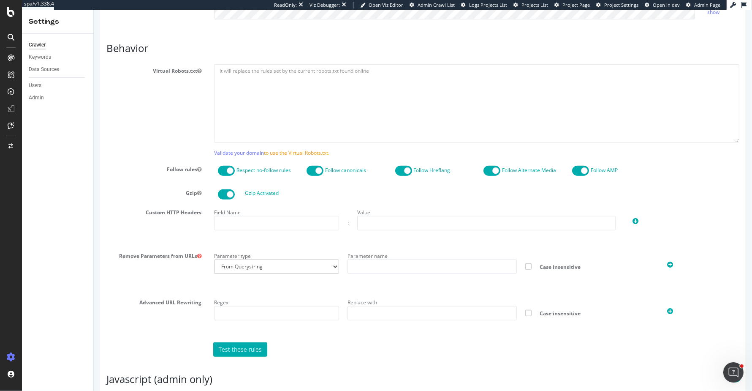
scroll to position [598, 0]
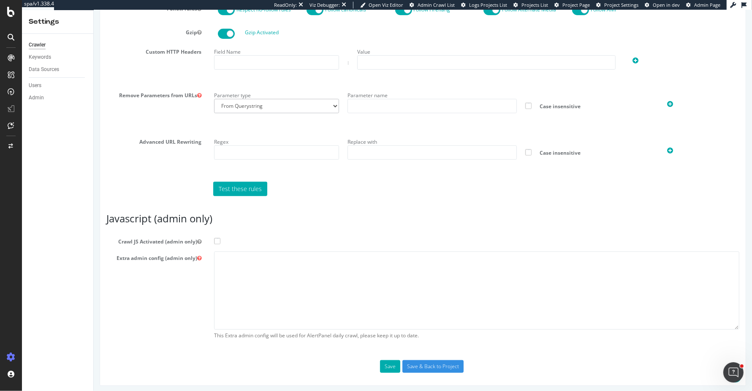
click at [215, 238] on span at bounding box center [217, 241] width 6 height 6
click at [93, 10] on input "Crawl JS Activated (admin only)" at bounding box center [93, 10] width 0 height 0
click at [251, 266] on textarea at bounding box center [477, 290] width 526 height 78
paste textarea "{ "flags": ["cube"], "beta": { "pap_mini_rules": [ "- *community.servicenow.com…"
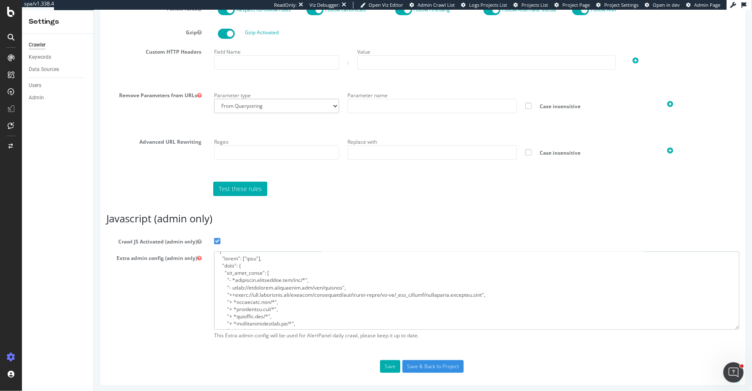
scroll to position [0, 0]
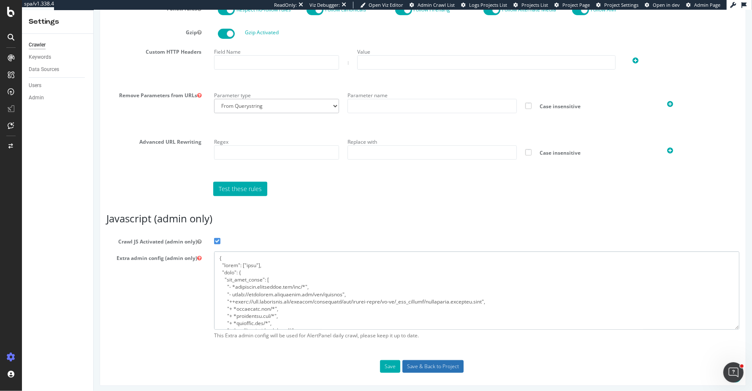
type textarea "{ "flags": ["cube"], "beta": { "pap_mini_rules": [ "- *community.servicenow.com…"
click at [438, 365] on input "Save & Back to Project" at bounding box center [432, 366] width 61 height 13
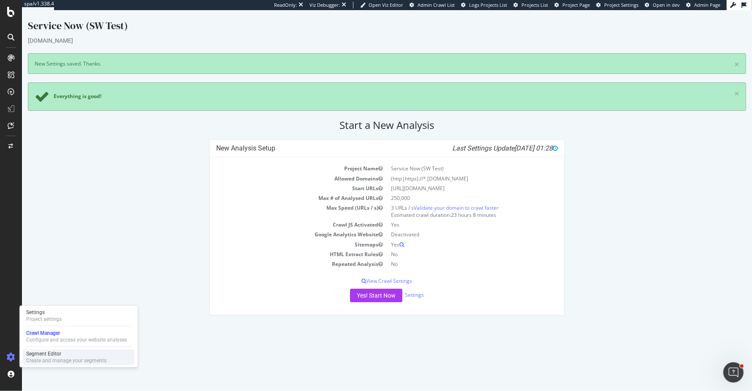
click at [38, 358] on div "Create and manage your segments" at bounding box center [66, 360] width 80 height 7
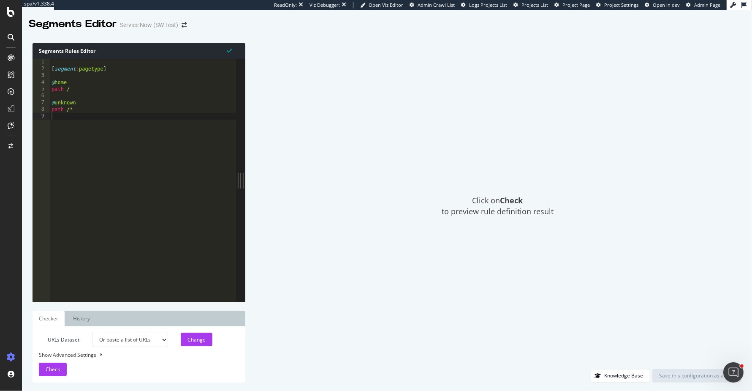
click at [149, 185] on div "[ segment : pagetype ] @ home path / @ unknown path /*" at bounding box center [143, 187] width 186 height 256
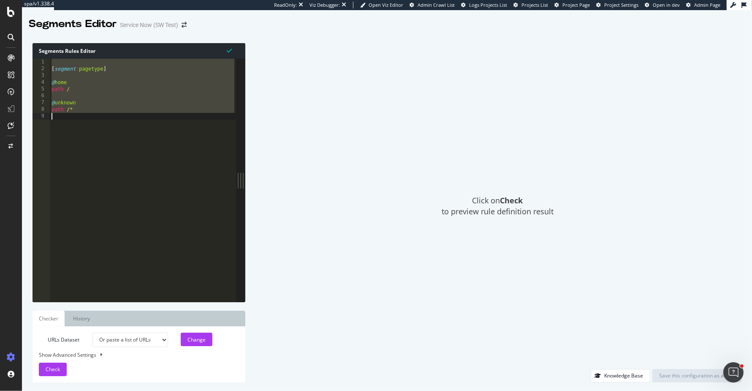
paste textarea "Cursor at row 463"
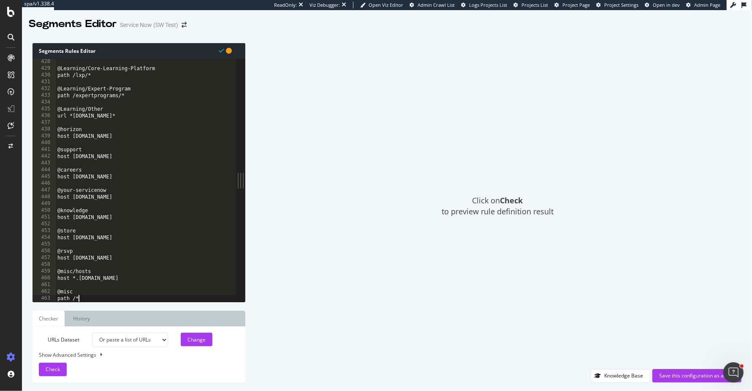
scroll to position [2887, 0]
type textarea "path /*"
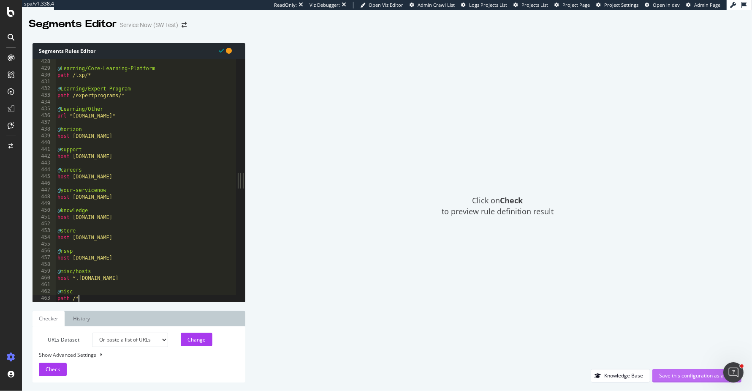
click at [680, 377] on div "Save this configuration as active" at bounding box center [698, 375] width 76 height 7
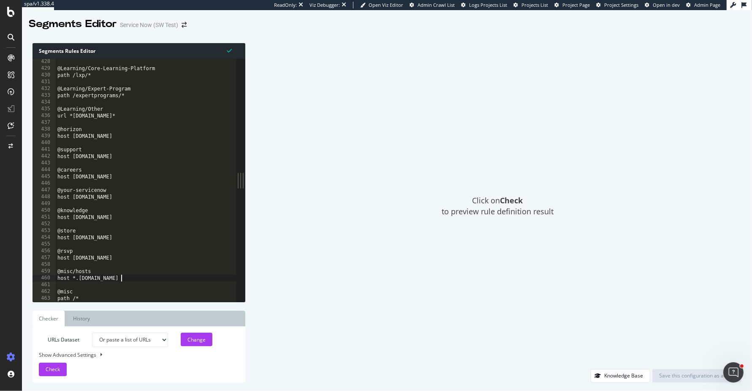
click at [171, 280] on div "@Learning/Core-Learning-Platform path /lxp/* @Learning/Expert-Program path /exp…" at bounding box center [211, 186] width 311 height 256
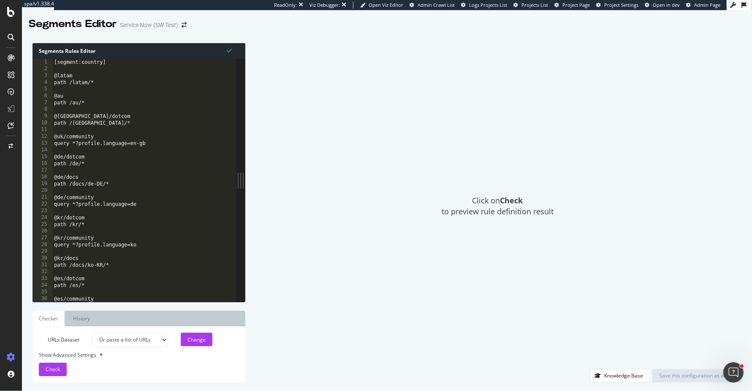
scroll to position [0, 0]
click at [140, 107] on div "[segment:country] @latam path /latam/* @au path /au/* @uk/dotcom path /uk/* @uk…" at bounding box center [207, 187] width 311 height 256
click at [140, 88] on div "[segment:country] @latam path /latam/* @au path /au/* @uk/dotcom path /uk/* @uk…" at bounding box center [207, 187] width 311 height 256
click at [192, 186] on div "[segment:country] @latam path /latam/* @au path /au/* @uk/dotcom path /uk/* @uk…" at bounding box center [207, 187] width 311 height 256
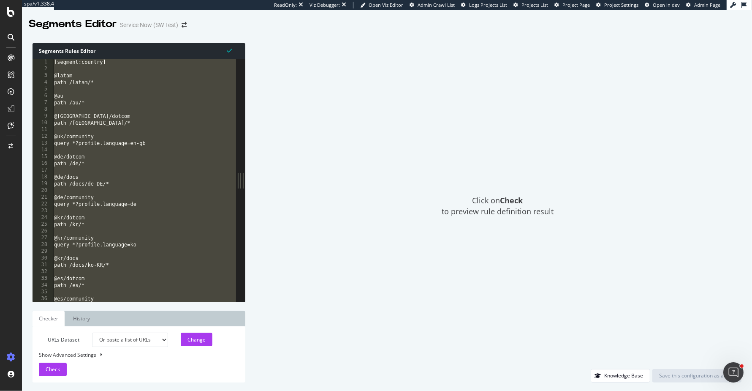
type textarea "@misc path /*"
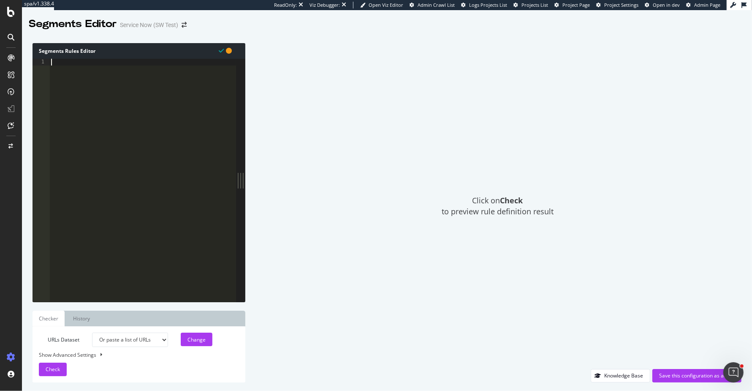
paste textarea "path /*"
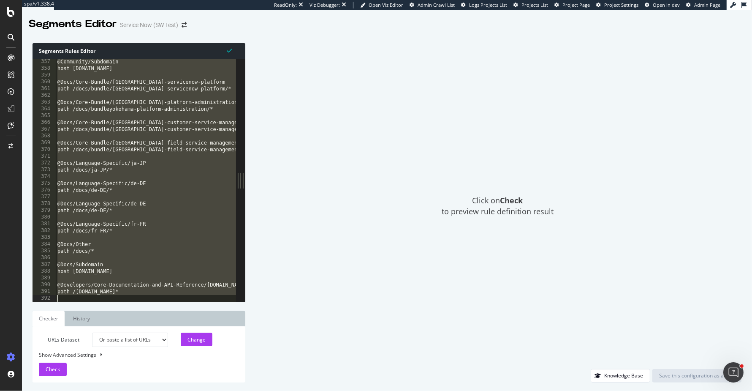
scroll to position [2887, 0]
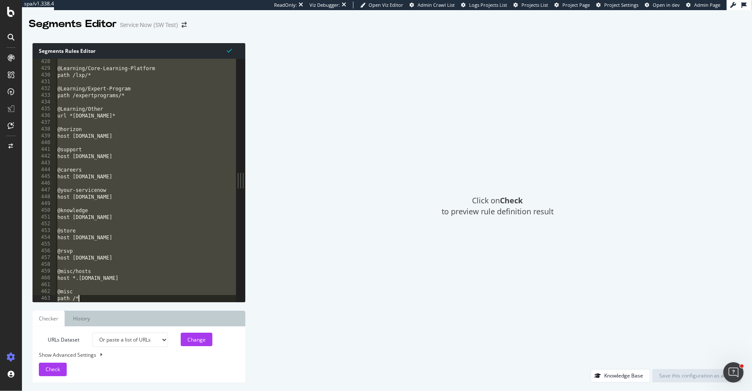
drag, startPoint x: 101, startPoint y: 86, endPoint x: 259, endPoint y: 405, distance: 356.2
click at [259, 390] on html "spa/v1.338.4 ReadOnly: Viz Debugger: Open Viz Editor Admin Crawl List Logs Proj…" at bounding box center [376, 195] width 752 height 391
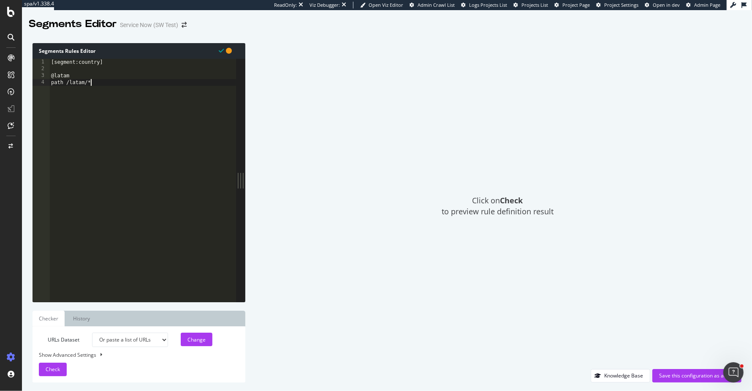
type textarea "path /latam/*"
click at [349, 270] on div "Click on Check to preview rule definition result" at bounding box center [498, 206] width 488 height 326
click at [153, 144] on div "[segment:country] @latam path /latam/*" at bounding box center [142, 187] width 187 height 256
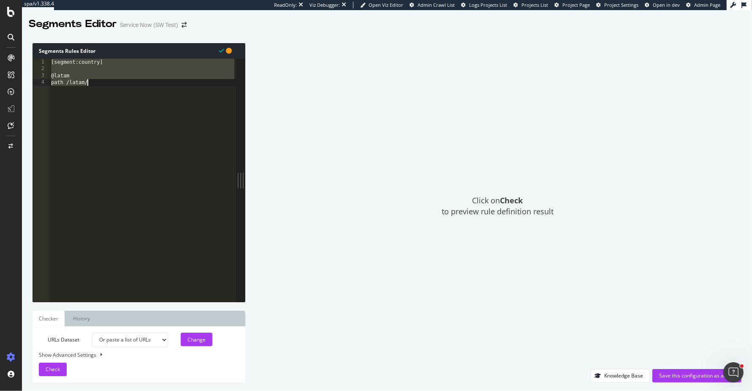
type textarea "@latam path /latam/"
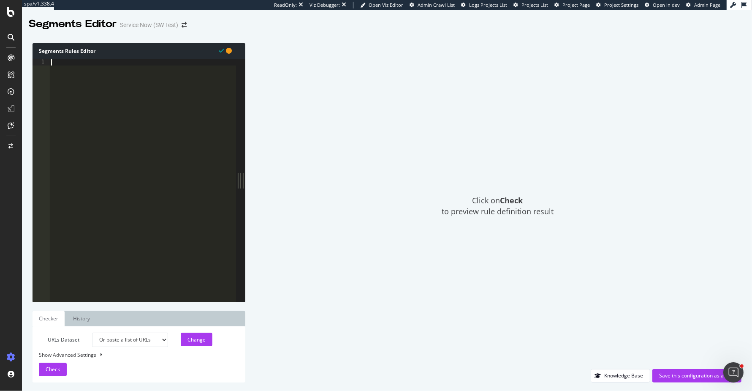
paste textarea "path /*"
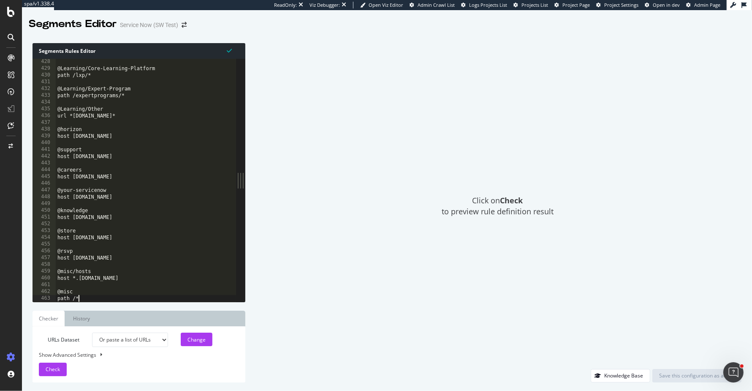
type textarea "path /*"
click at [60, 366] on span "Check" at bounding box center [53, 368] width 14 height 7
click at [197, 340] on div "Change" at bounding box center [197, 339] width 18 height 7
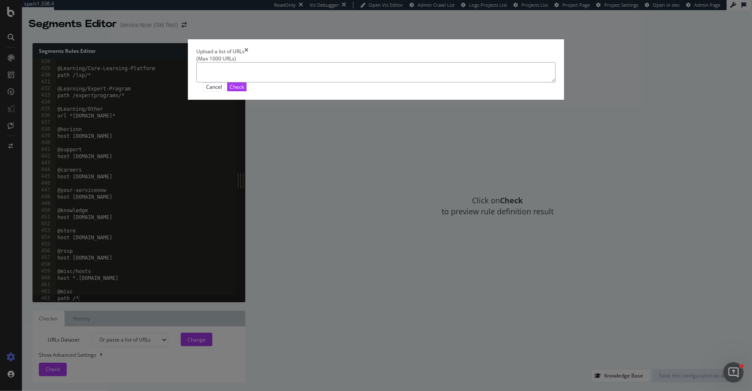
paste textarea "https://www.servicenow.com/university/training-and-certification.html"
type textarea "https://www.servicenow.com/university/training-and-certification.html"
click at [244, 90] on div "Check" at bounding box center [237, 86] width 14 height 7
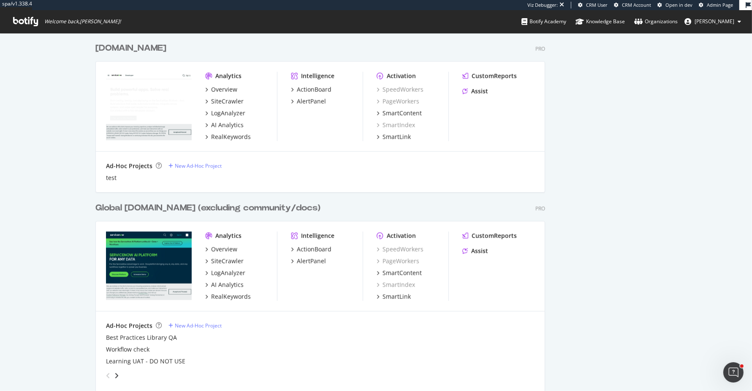
scroll to position [698, 0]
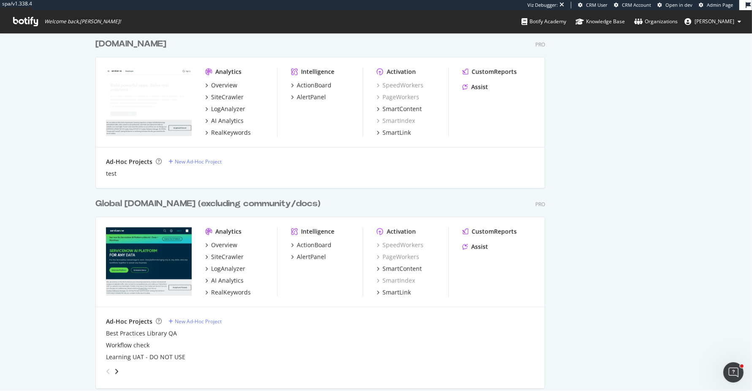
click at [244, 200] on div "Global [DOMAIN_NAME] (excluding community/docs)" at bounding box center [207, 204] width 225 height 12
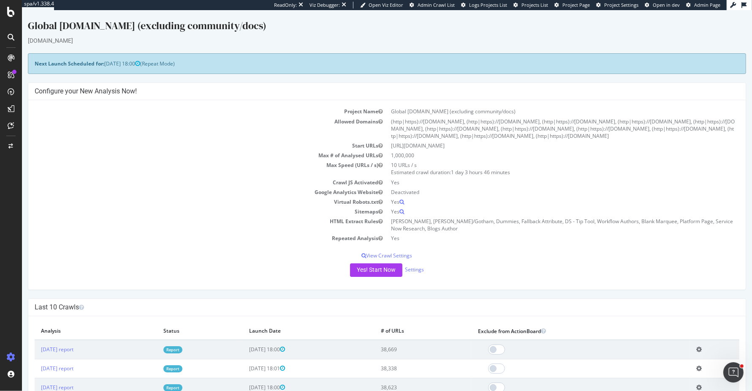
scroll to position [6, 0]
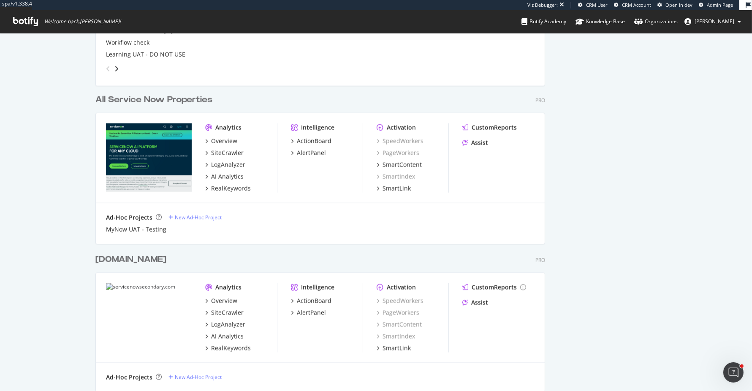
scroll to position [974, 0]
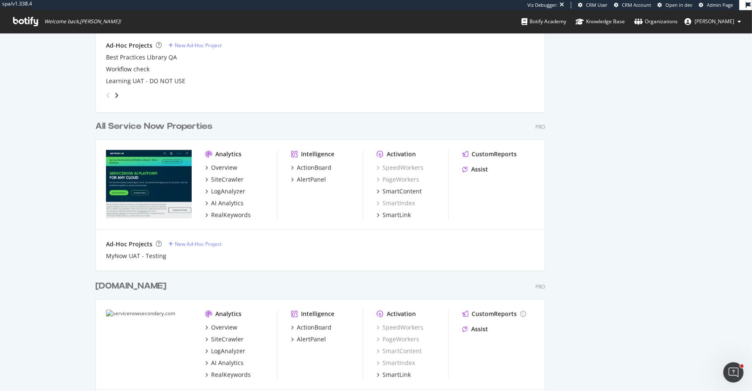
click at [201, 126] on div "All Service Now Properties" at bounding box center [153, 126] width 117 height 12
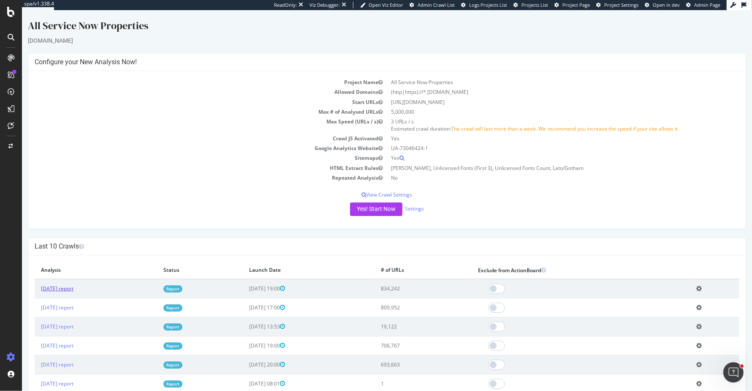
click at [73, 285] on link "[DATE] report" at bounding box center [57, 288] width 33 height 7
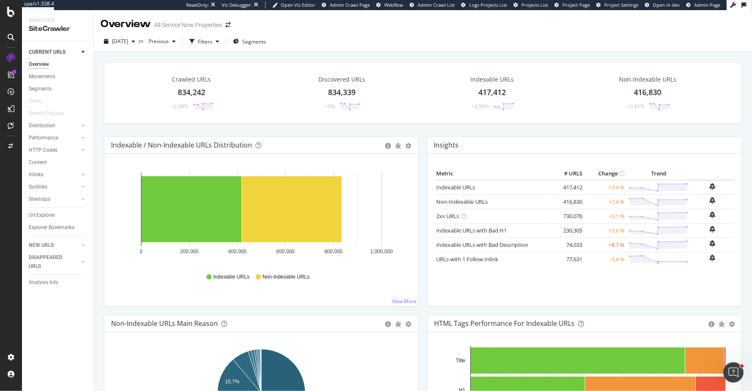
click at [97, 125] on div "Crawled URLs 834,242 +2.99% Discovered URLs 834,339 +3% Indexable URLs 417,412 …" at bounding box center [423, 242] width 659 height 381
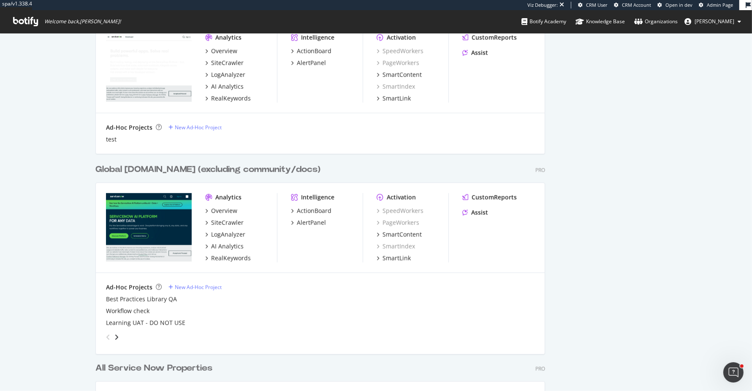
scroll to position [733, 0]
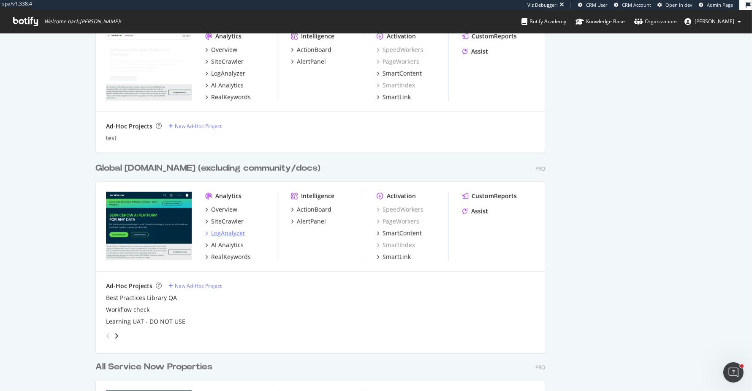
click at [226, 233] on div "LogAnalyzer" at bounding box center [228, 233] width 34 height 8
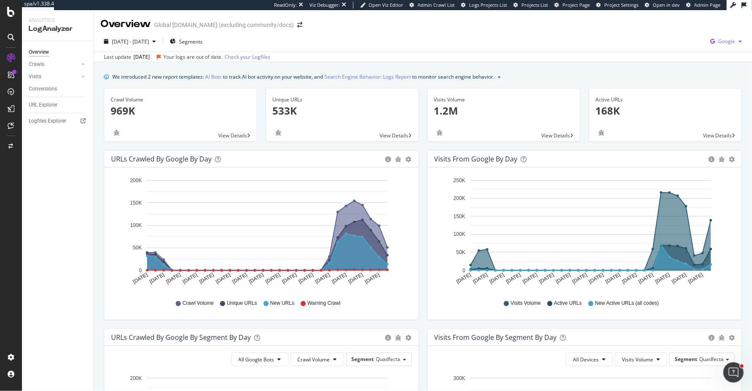
click at [734, 36] on div "Google" at bounding box center [726, 41] width 38 height 13
click at [689, 47] on span "OpenAI" at bounding box center [684, 50] width 31 height 8
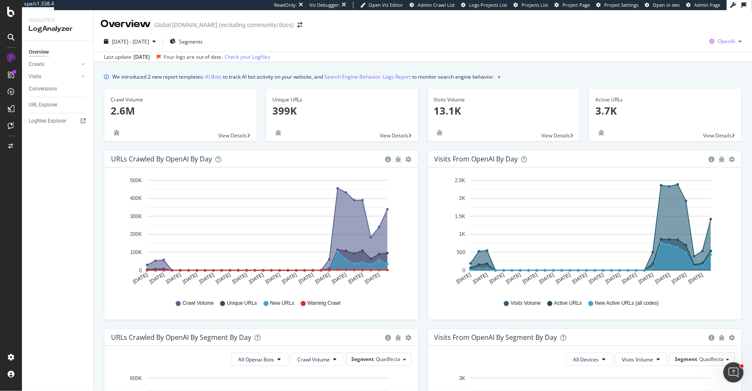
click at [720, 39] on span "OpenAI" at bounding box center [726, 41] width 17 height 7
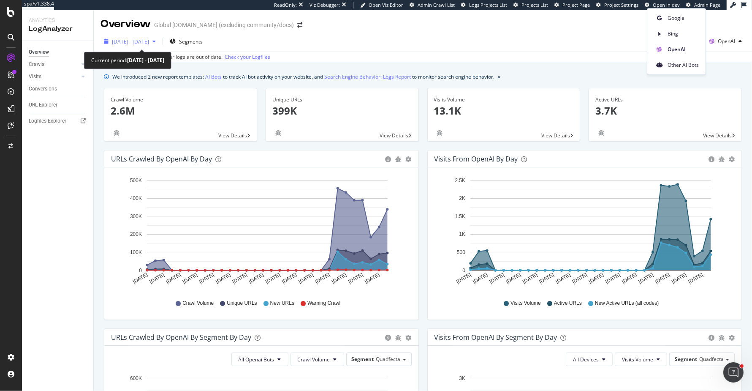
click at [129, 46] on div "2025 Aug. 17th - Sep. 15th" at bounding box center [130, 41] width 59 height 13
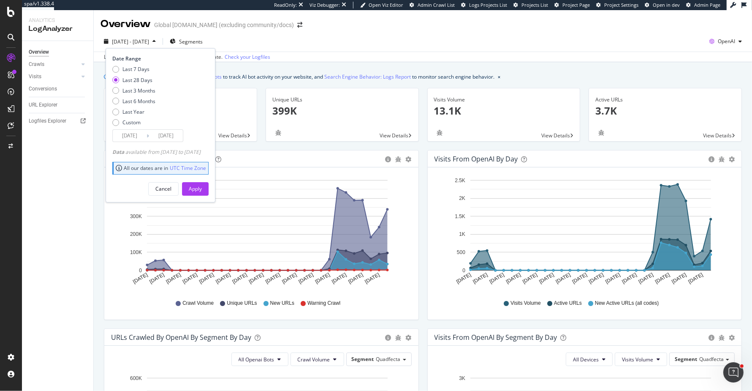
click at [142, 106] on div "Last 7 Days Last 28 Days Last 3 Months Last 6 Months Last Year Custom" at bounding box center [133, 97] width 43 height 64
click at [142, 112] on div "Last Year" at bounding box center [134, 111] width 22 height 7
type input "2024/09/16"
click at [202, 185] on div "Apply" at bounding box center [195, 188] width 13 height 7
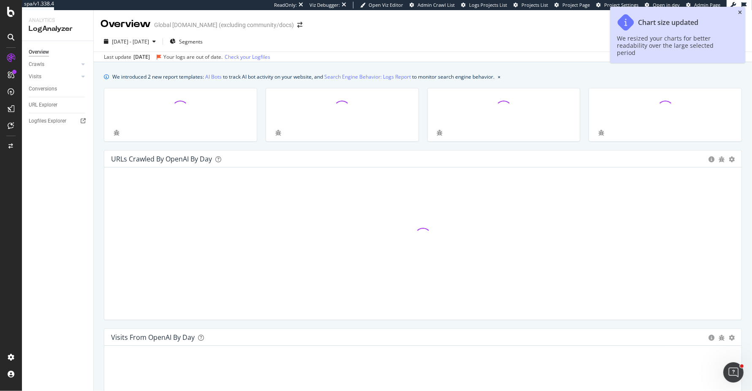
click at [739, 10] on icon "close toast" at bounding box center [741, 12] width 4 height 5
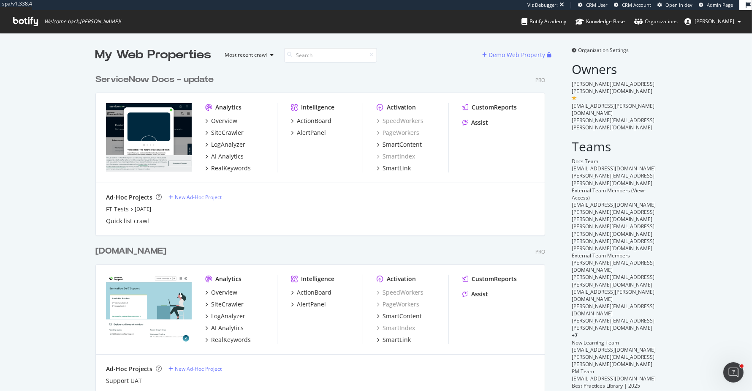
scroll to position [1328, 456]
click at [178, 79] on div "ServiceNow Docs - update" at bounding box center [154, 80] width 118 height 12
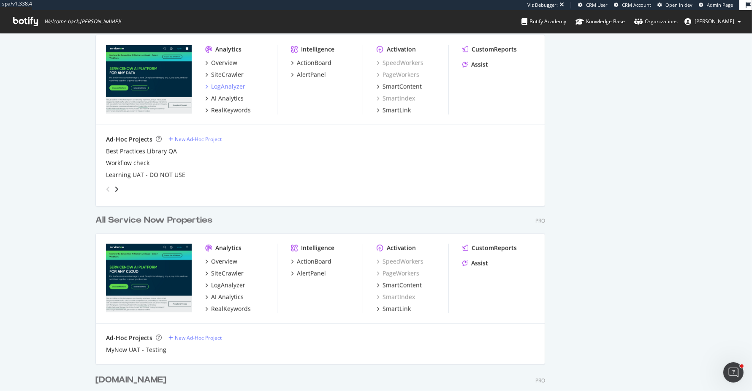
scroll to position [882, 0]
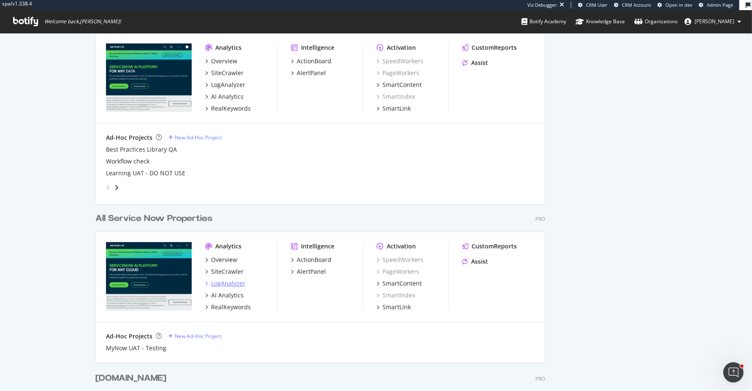
click at [240, 283] on div "LogAnalyzer" at bounding box center [228, 283] width 34 height 8
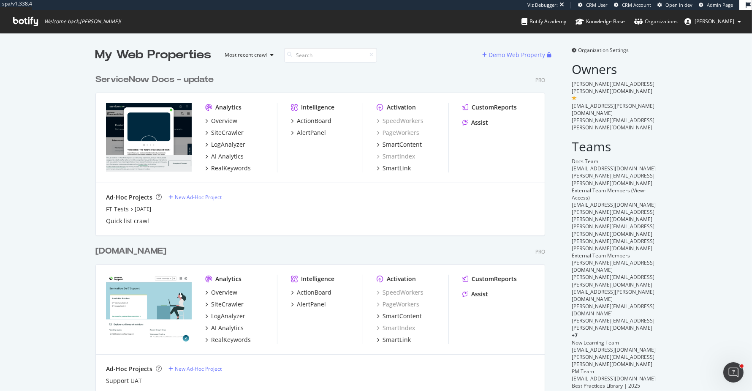
scroll to position [52, 0]
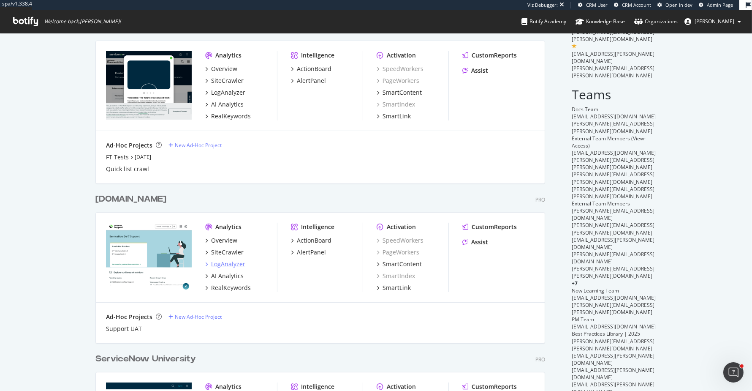
click at [220, 264] on div "LogAnalyzer" at bounding box center [228, 264] width 34 height 8
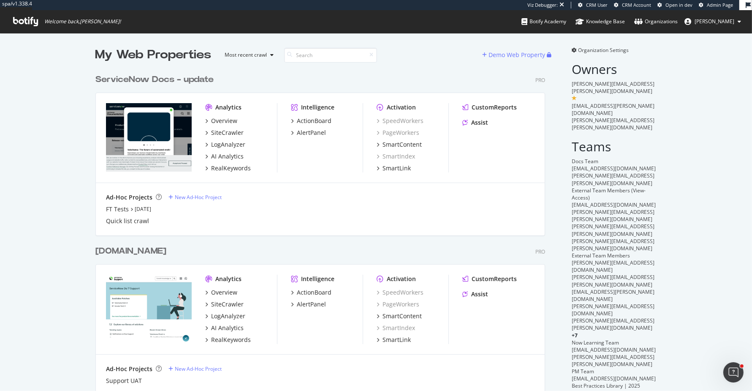
scroll to position [1328, 456]
click at [237, 142] on div "LogAnalyzer" at bounding box center [228, 144] width 34 height 8
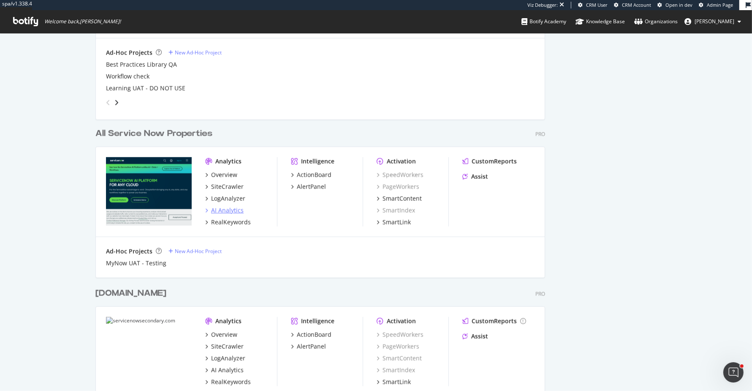
scroll to position [1014, 0]
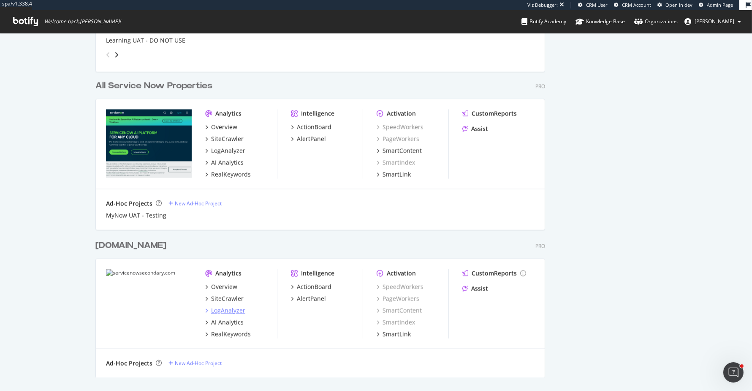
click at [236, 307] on div "LogAnalyzer" at bounding box center [228, 310] width 34 height 8
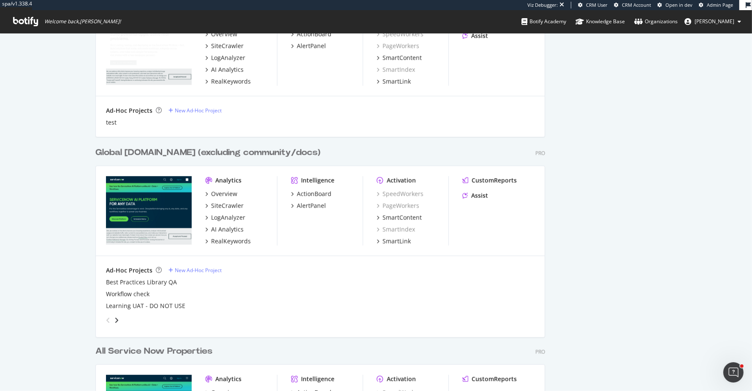
scroll to position [747, 0]
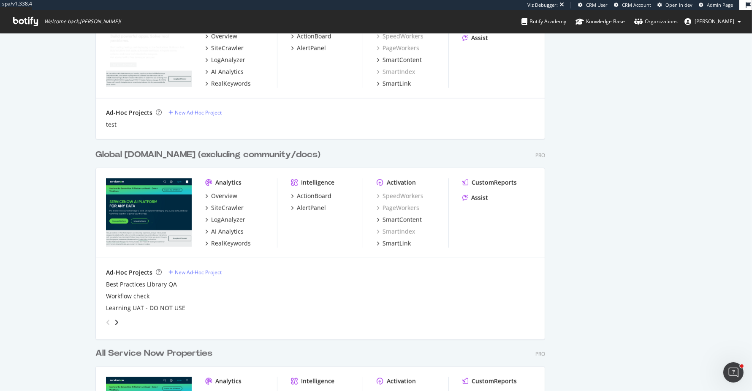
click at [178, 355] on div "All Service Now Properties" at bounding box center [153, 353] width 117 height 12
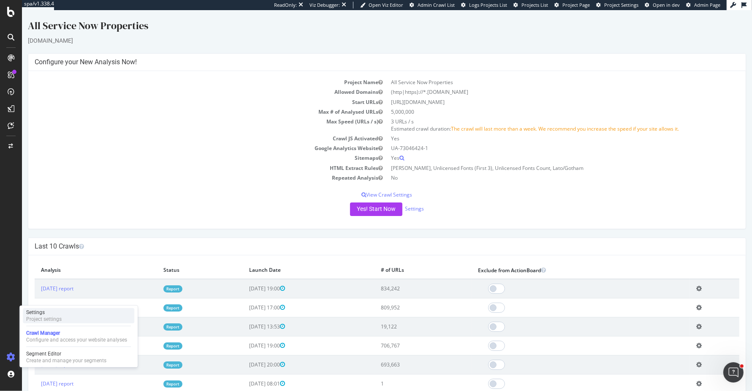
click at [58, 315] on div "Settings" at bounding box center [43, 312] width 35 height 7
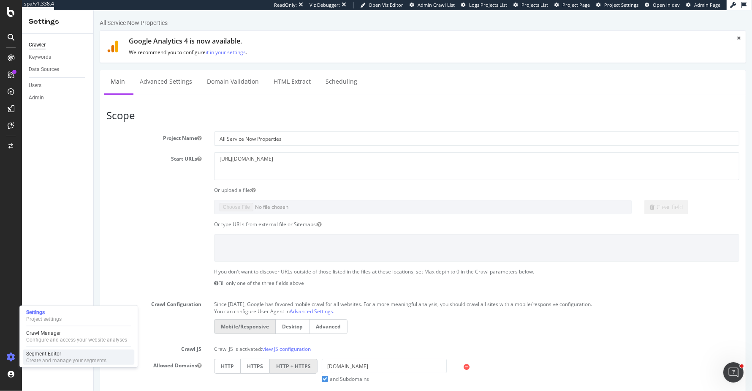
click at [71, 357] on div "Create and manage your segments" at bounding box center [66, 360] width 80 height 7
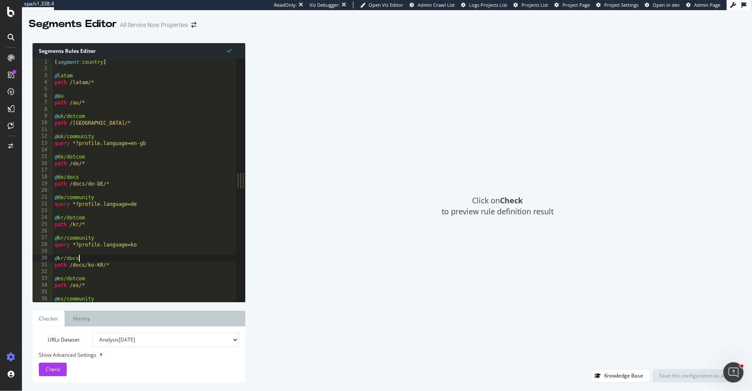
click at [115, 256] on div "[ segment : country ] @ latam path /latam/* @ au path /au/* @ [GEOGRAPHIC_DATA]…" at bounding box center [208, 187] width 311 height 256
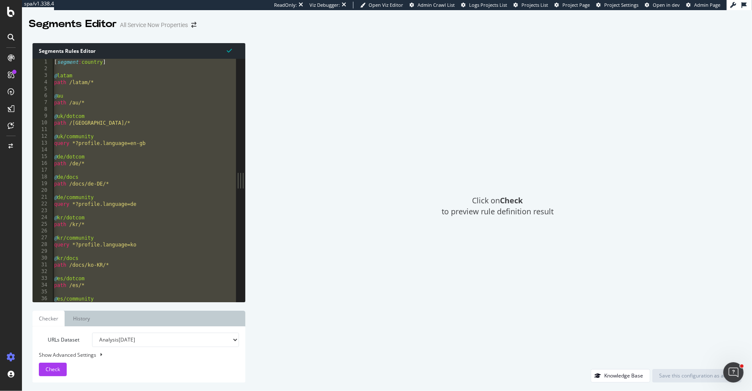
click at [155, 181] on div "[ segment : country ] @ latam path /latam/* @ au path /au/* @ [GEOGRAPHIC_DATA]…" at bounding box center [207, 187] width 311 height 256
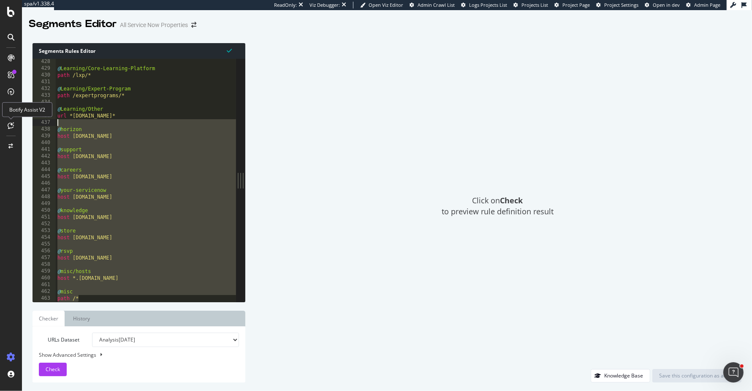
drag, startPoint x: 121, startPoint y: 297, endPoint x: 7, endPoint y: 121, distance: 209.7
click at [7, 121] on div "spa/v1.338.4 ReadOnly: Viz Debugger: Open Viz Editor Admin Crawl List Logs Proj…" at bounding box center [376, 195] width 752 height 391
click at [86, 297] on div at bounding box center [211, 298] width 311 height 8
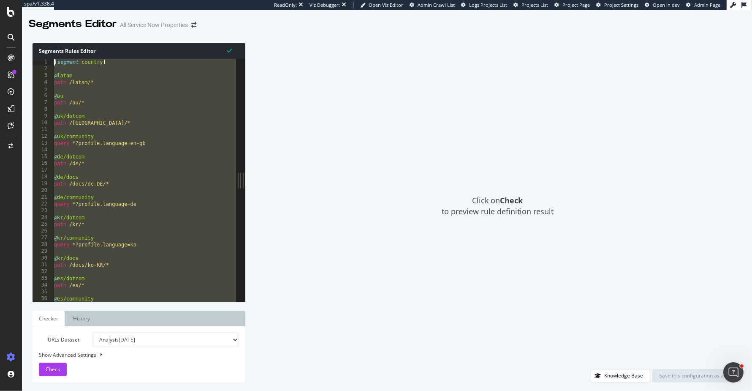
drag, startPoint x: 86, startPoint y: 297, endPoint x: 100, endPoint y: 50, distance: 246.7
click at [100, 50] on div "Segments Rules Editor path /* 1 2 3 4 5 6 7 8 9 10 11 12 13 14 15 16 17 18 19 2…" at bounding box center [139, 172] width 213 height 259
click at [127, 204] on div "[ segment : country ] @ latam path /latam/* @ au path /au/* @ [GEOGRAPHIC_DATA]…" at bounding box center [207, 187] width 311 height 256
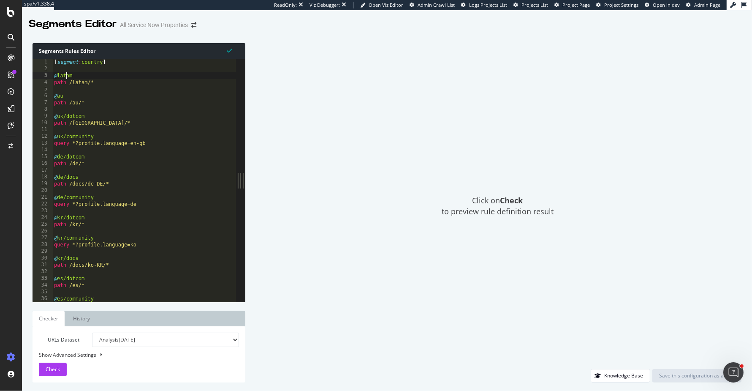
click at [66, 75] on div "[ segment : country ] @ latam path /latam/* @ au path /au/* @ [GEOGRAPHIC_DATA]…" at bounding box center [207, 187] width 311 height 256
type textarea "@misc path /*"
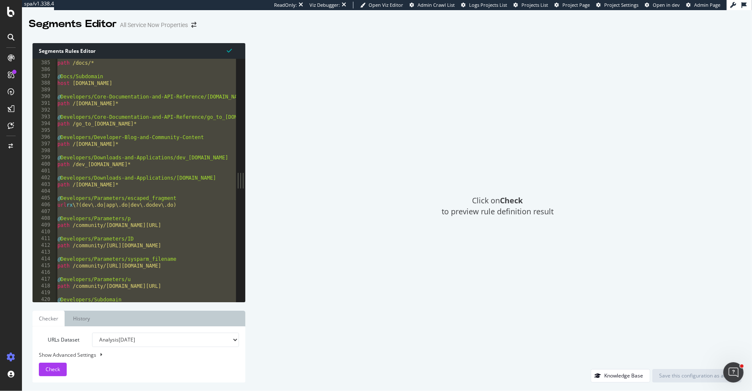
scroll to position [2887, 0]
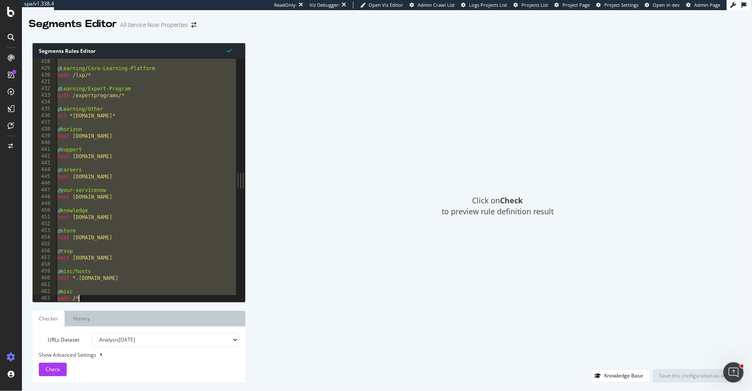
click at [135, 250] on div "@ Learning/Core-Learning-Platform path /lxp/* @ Learning/Expert-Program path /e…" at bounding box center [211, 186] width 311 height 256
type textarea "@rsvp"
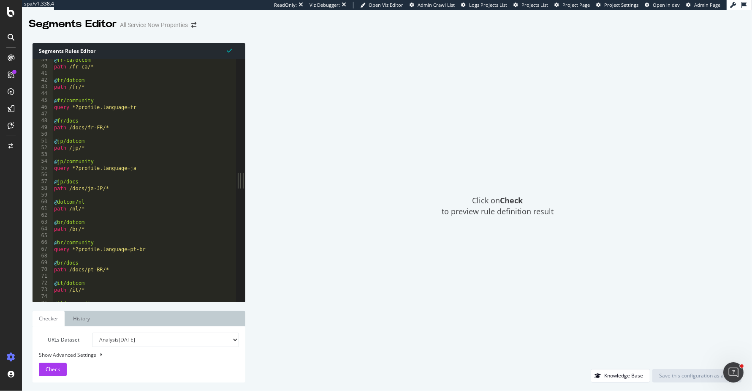
scroll to position [259, 0]
